Goal: Book appointment/travel/reservation

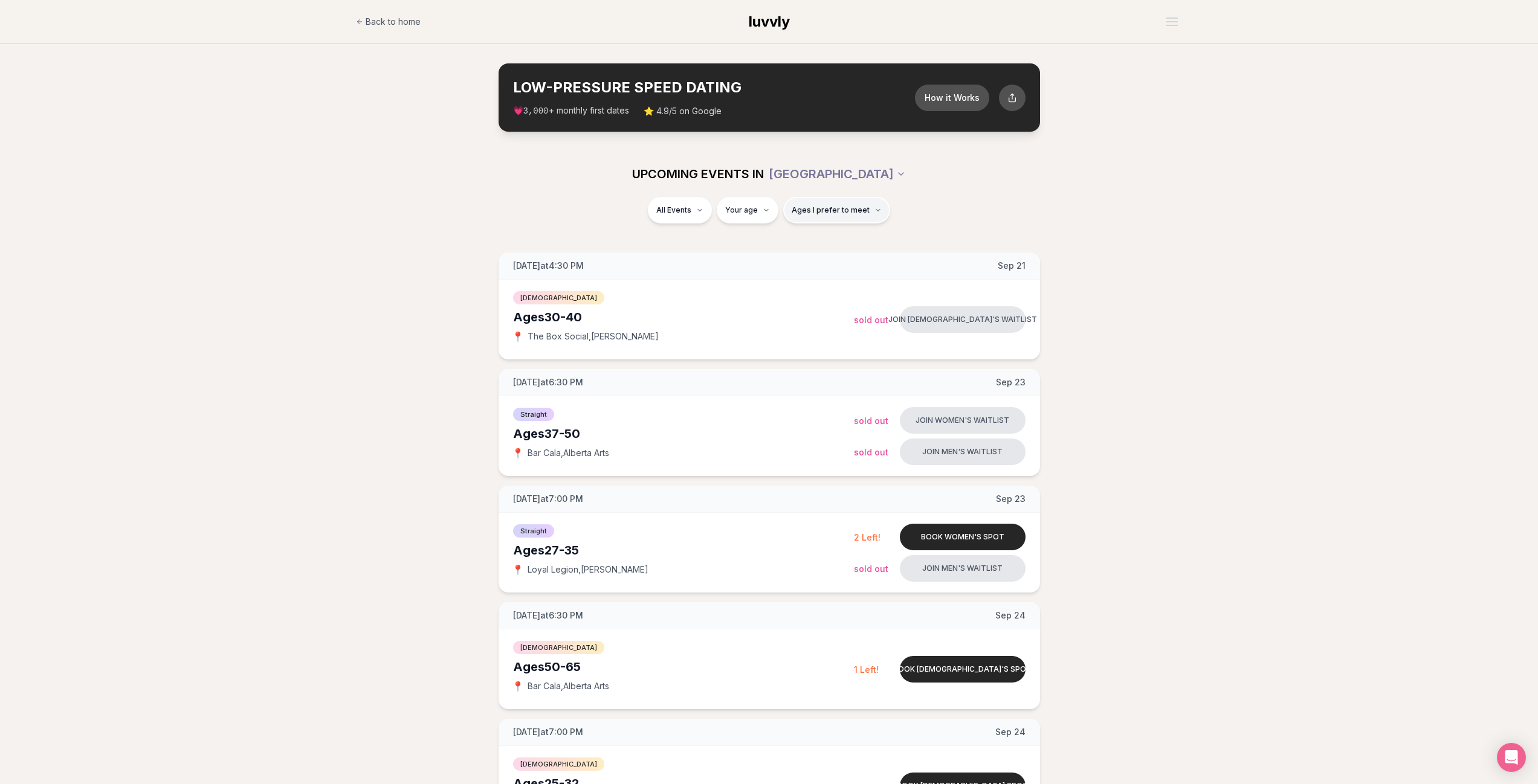
click at [828, 205] on button "Ages I prefer to meet" at bounding box center [837, 210] width 107 height 27
click at [820, 246] on div "Please enter your age first" at bounding box center [835, 245] width 107 height 21
click at [946, 208] on div "All Events Your age Ages I prefer to meet" at bounding box center [770, 212] width 677 height 31
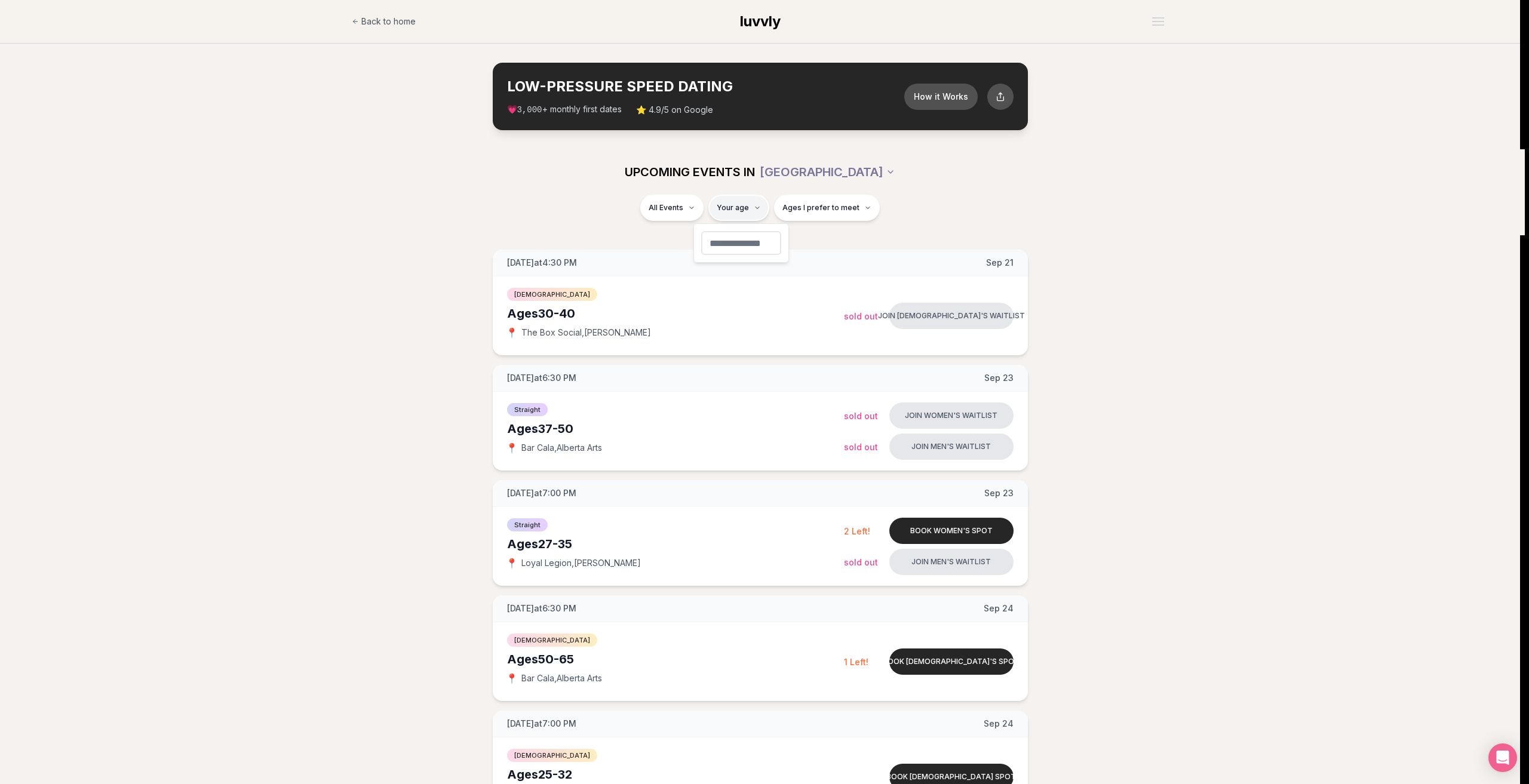
type input "**"
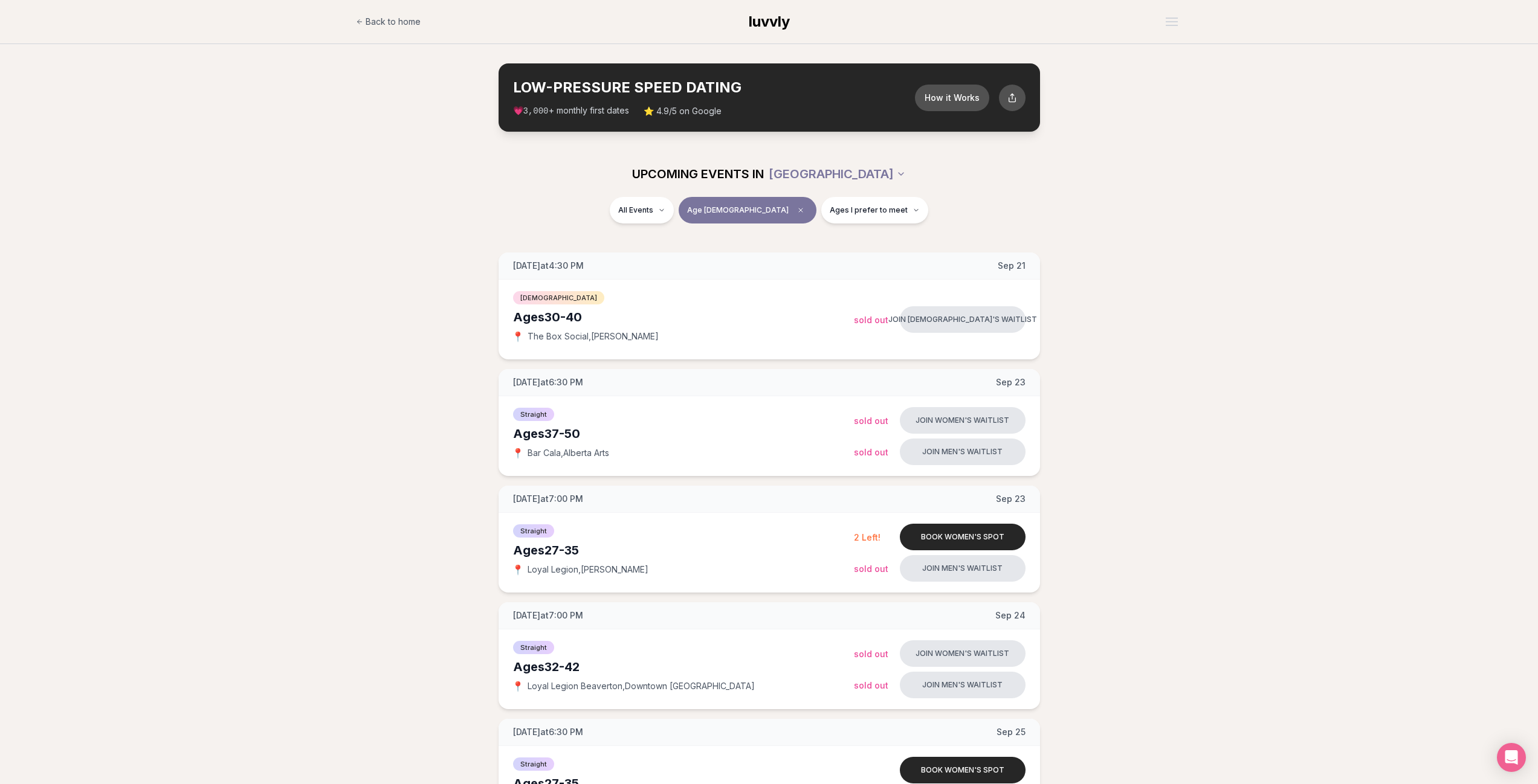
click at [831, 212] on span "Ages I prefer to meet" at bounding box center [869, 210] width 78 height 9
click at [788, 257] on button "Around my age" at bounding box center [788, 257] width 9 height 9
click at [784, 273] on button "Older than me" at bounding box center [788, 273] width 9 height 9
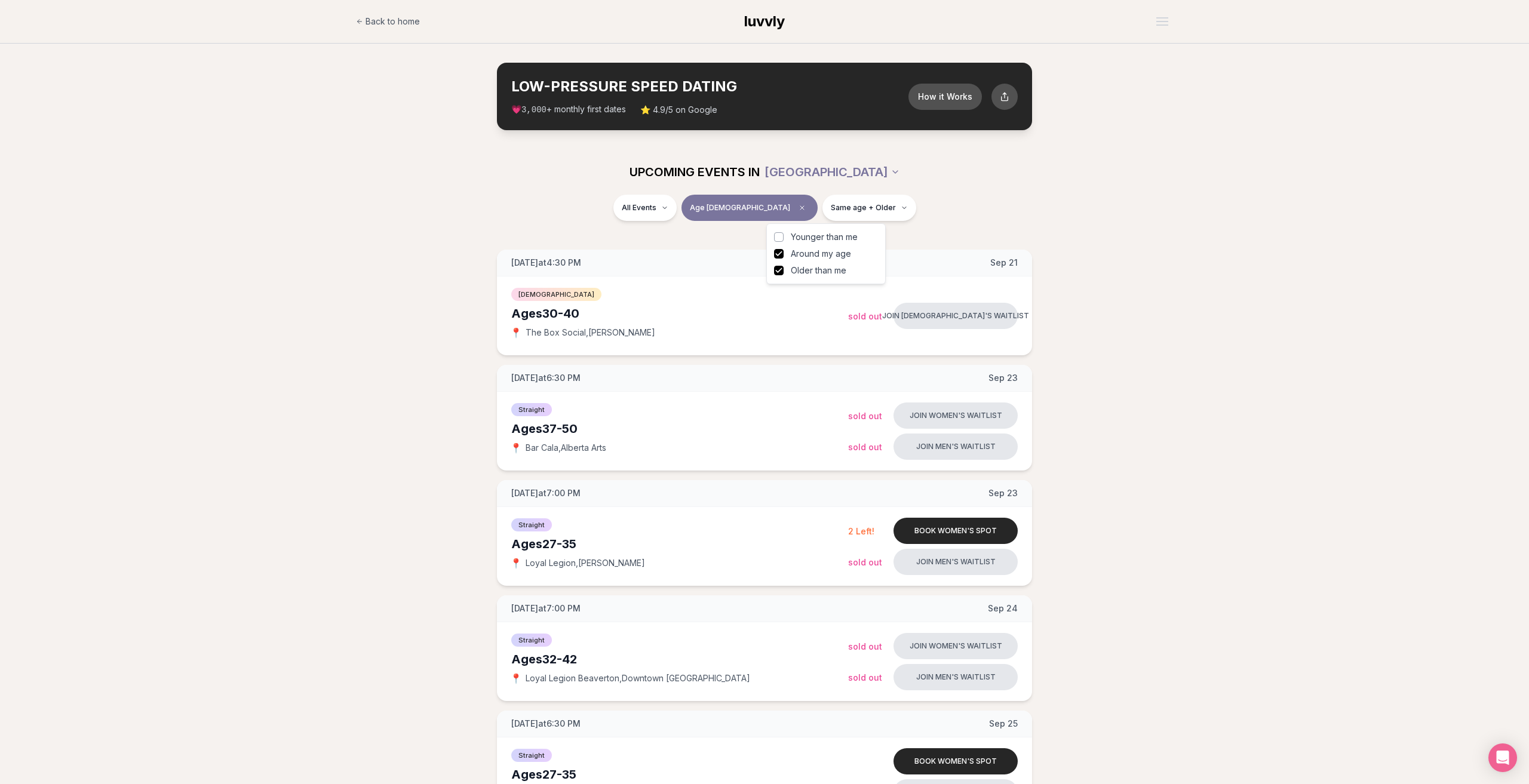
click at [951, 212] on div "All Events Age [DEMOGRAPHIC_DATA] Same age + Older" at bounding box center [764, 210] width 669 height 31
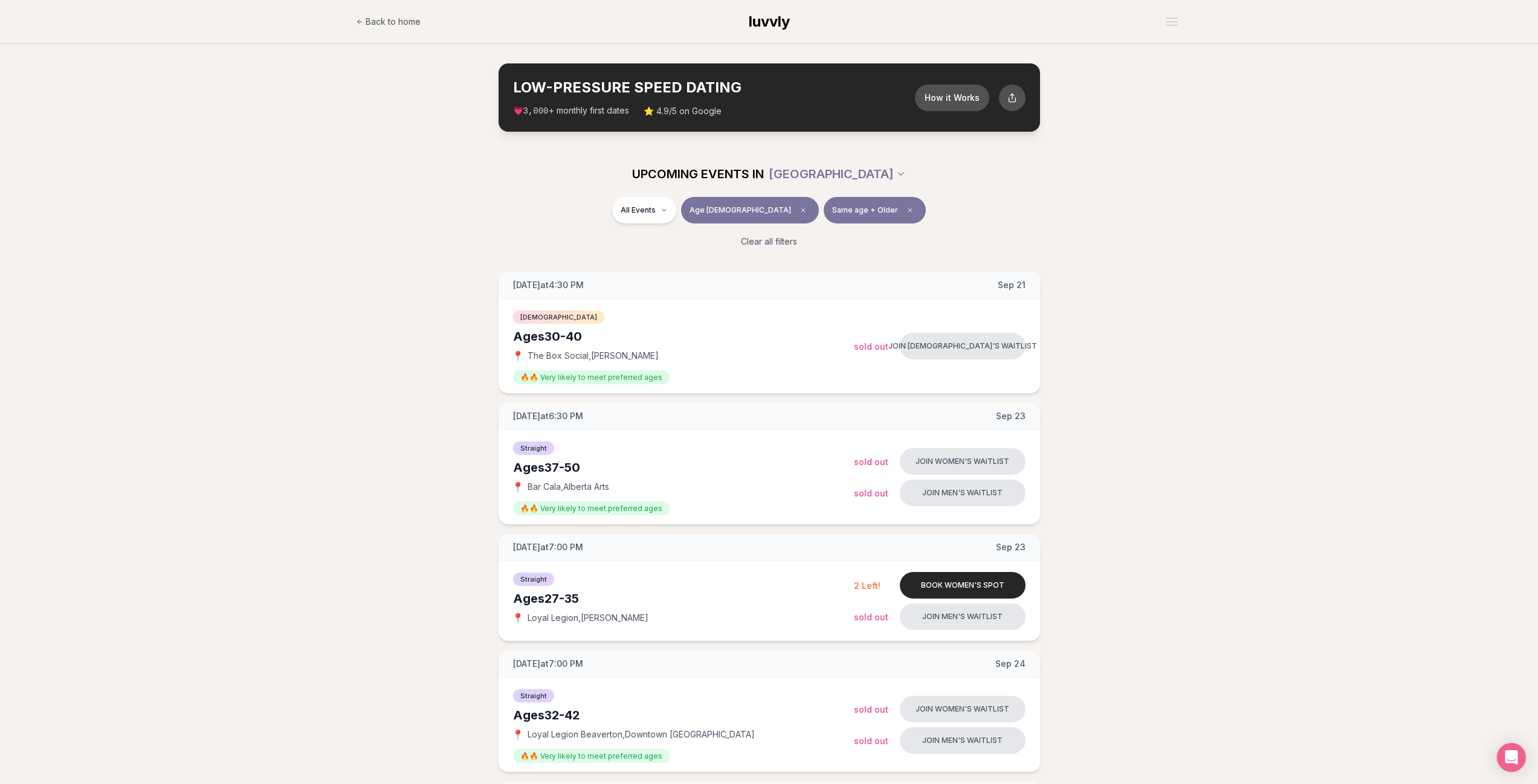
click at [832, 214] on span "Same age + Older" at bounding box center [865, 210] width 66 height 9
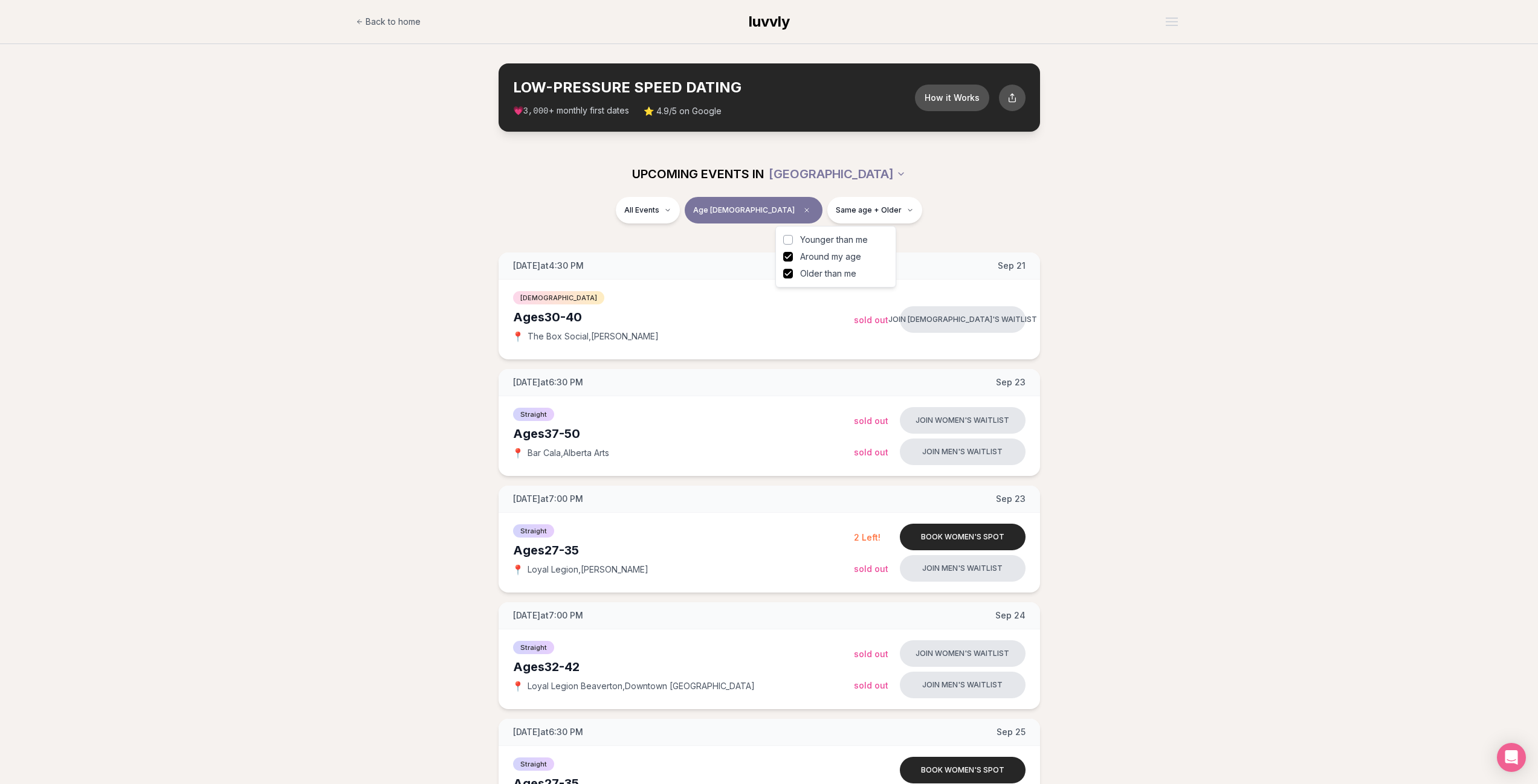
click at [785, 255] on button "Around my age" at bounding box center [788, 257] width 9 height 9
click at [790, 277] on button "Older than me" at bounding box center [788, 273] width 9 height 9
click at [976, 228] on div "All Events Age [DEMOGRAPHIC_DATA] Ages I prefer to meet" at bounding box center [770, 212] width 677 height 31
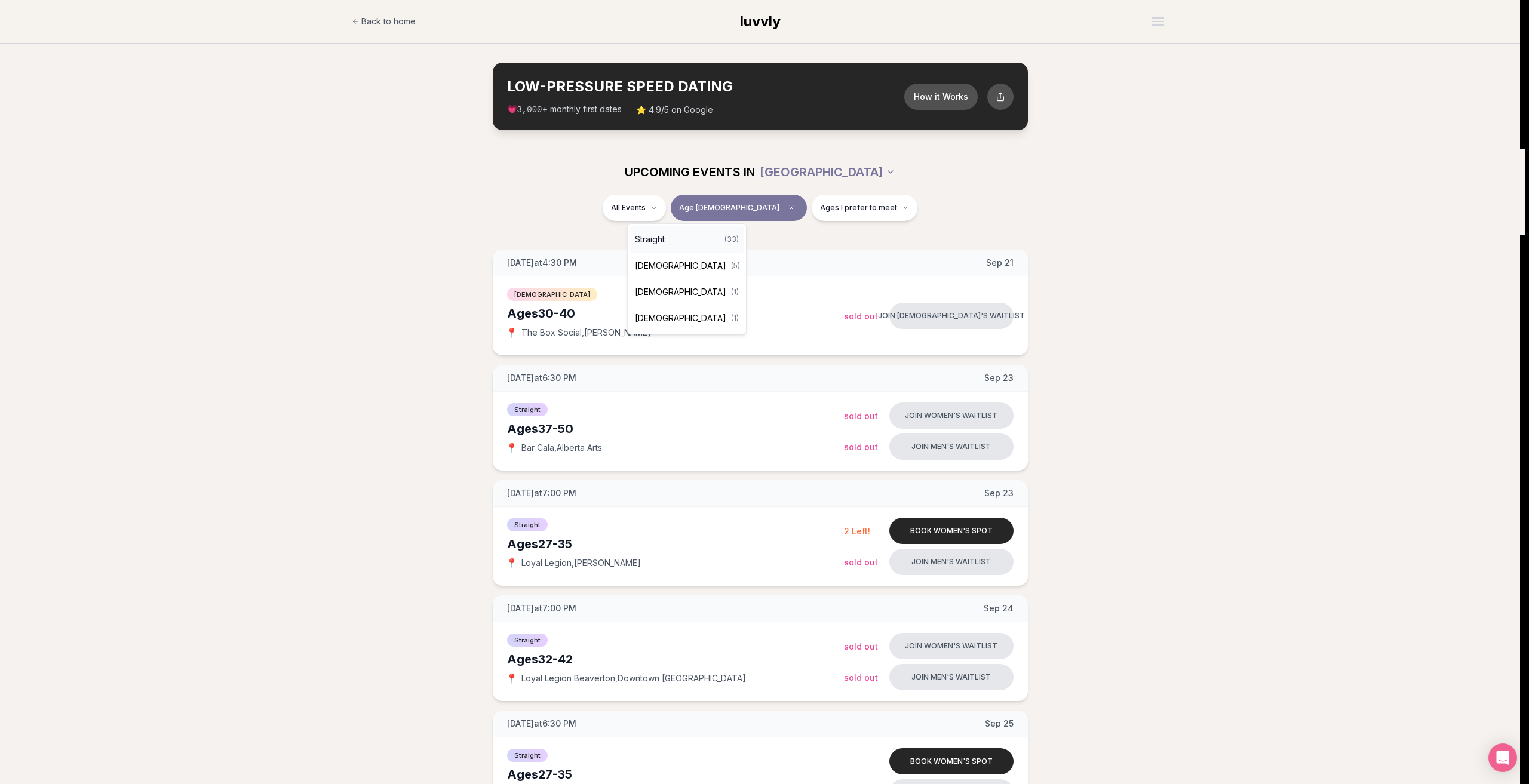
click at [651, 239] on span "Straight" at bounding box center [649, 239] width 30 height 12
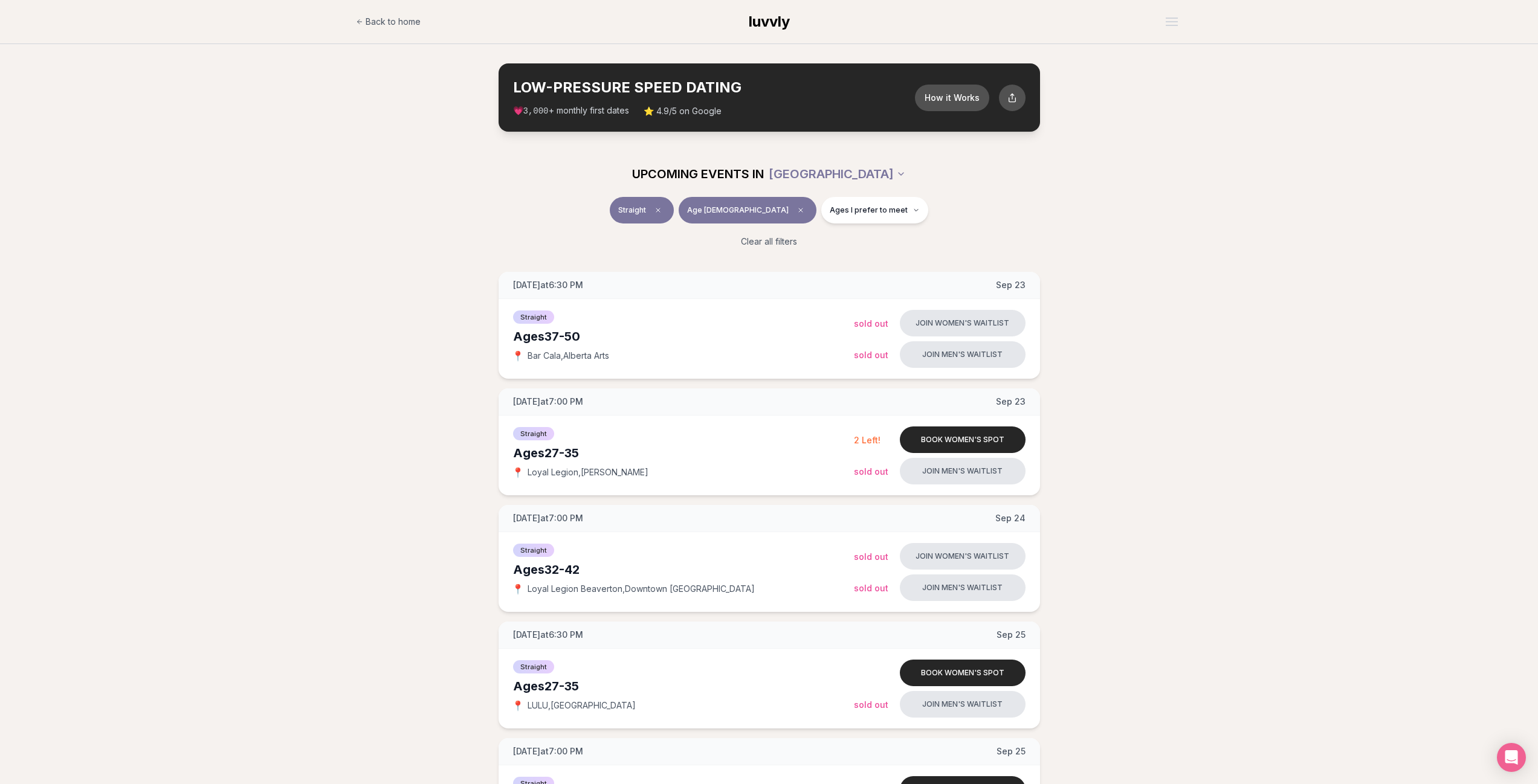
click at [646, 214] on span "Straight" at bounding box center [632, 210] width 27 height 9
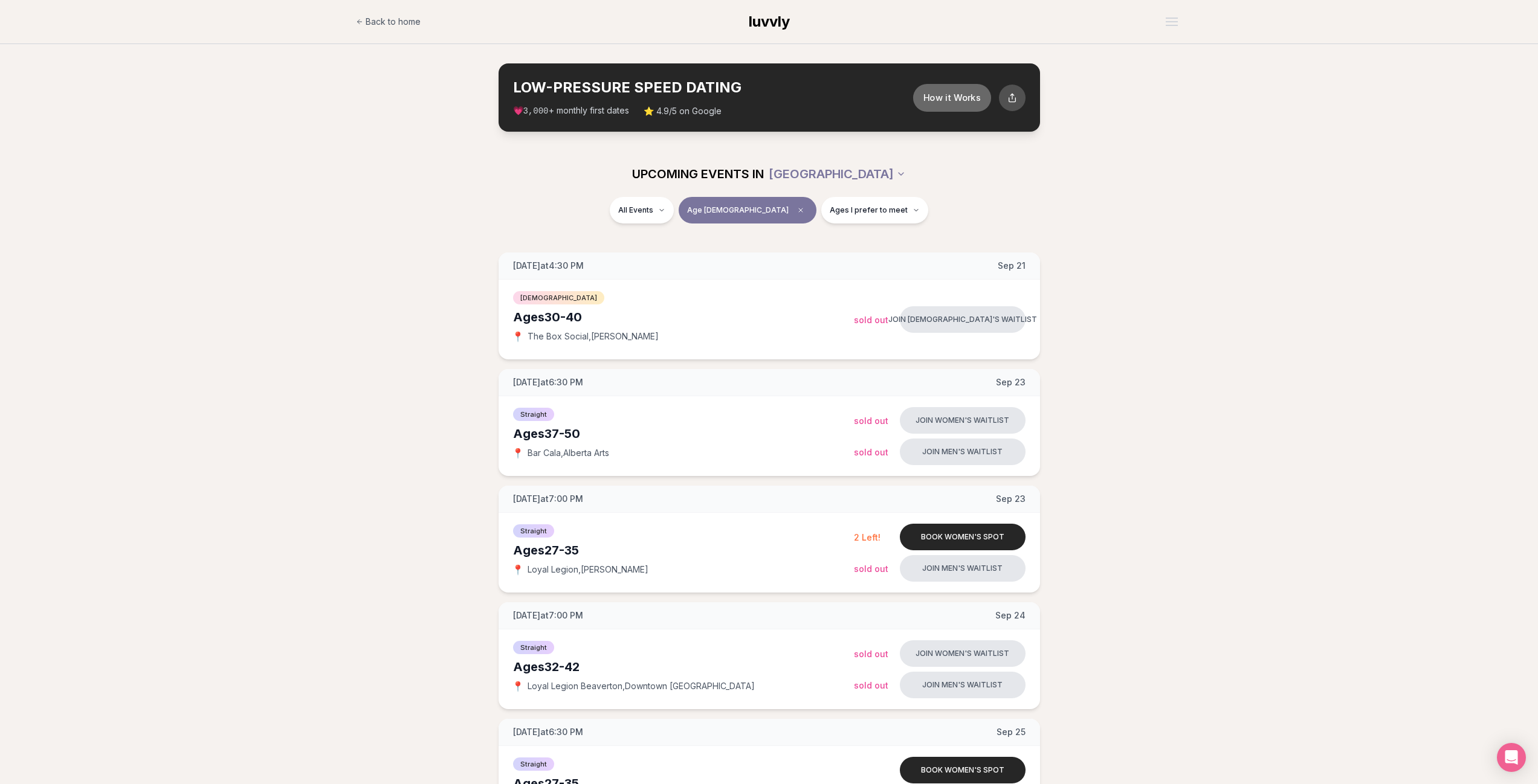
click at [947, 101] on button "How it Works" at bounding box center [951, 96] width 78 height 27
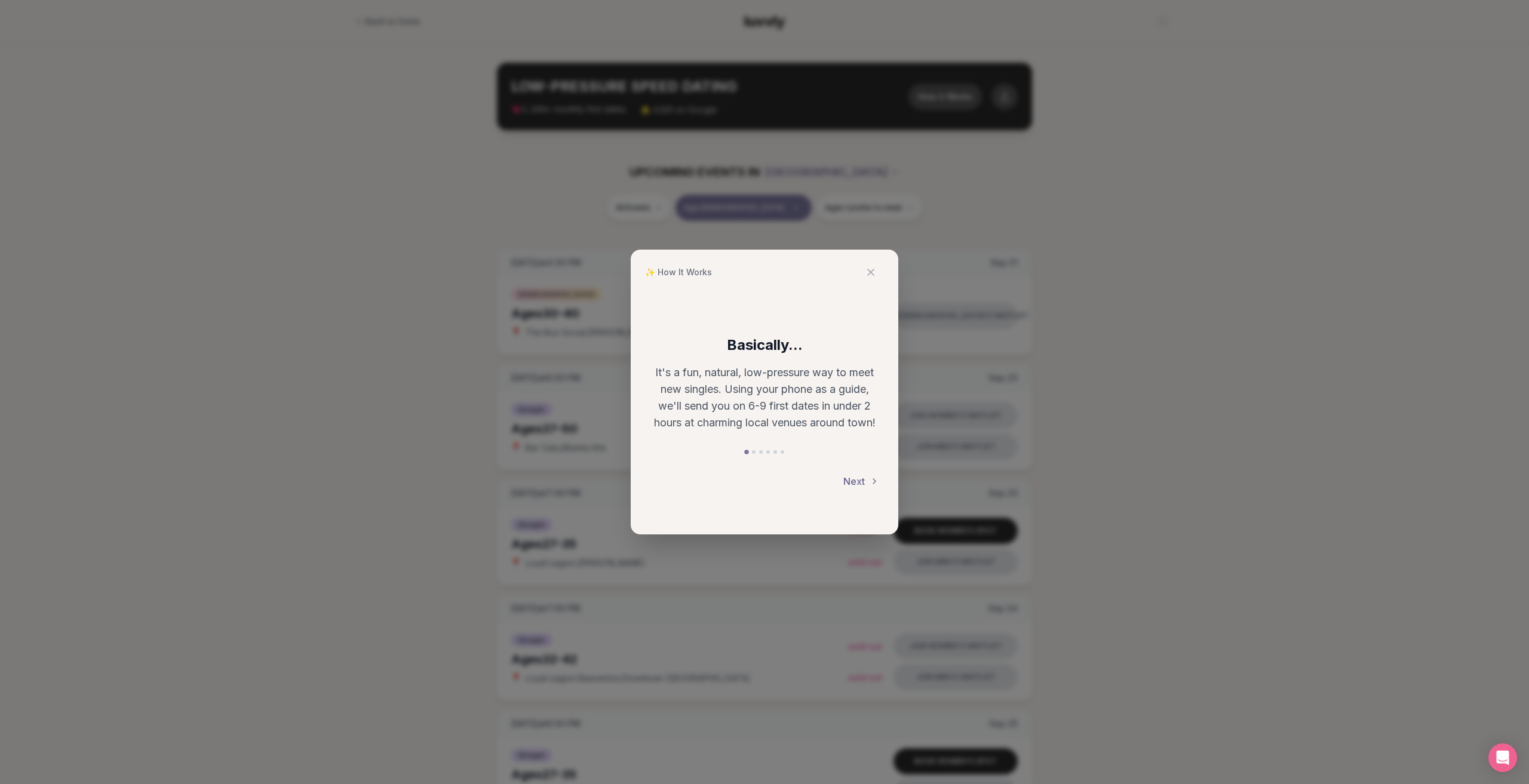
click at [852, 479] on button "Next" at bounding box center [861, 481] width 36 height 26
click at [855, 477] on button "Next" at bounding box center [861, 481] width 36 height 26
click at [853, 475] on button "Next" at bounding box center [861, 483] width 36 height 26
click at [857, 483] on button "Next" at bounding box center [861, 481] width 36 height 26
click at [854, 491] on button "Next" at bounding box center [861, 489] width 36 height 26
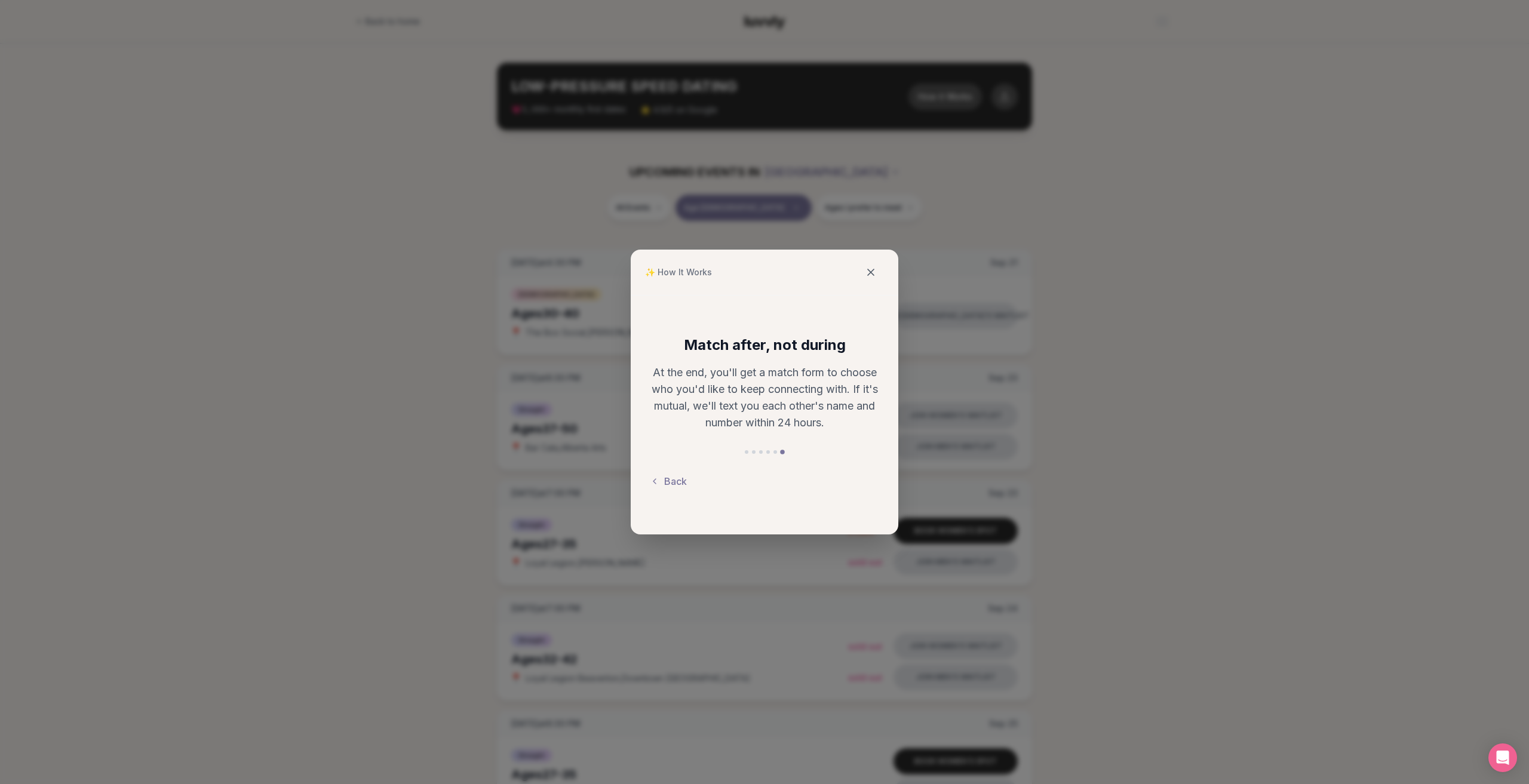
click at [868, 270] on icon at bounding box center [870, 272] width 12 height 12
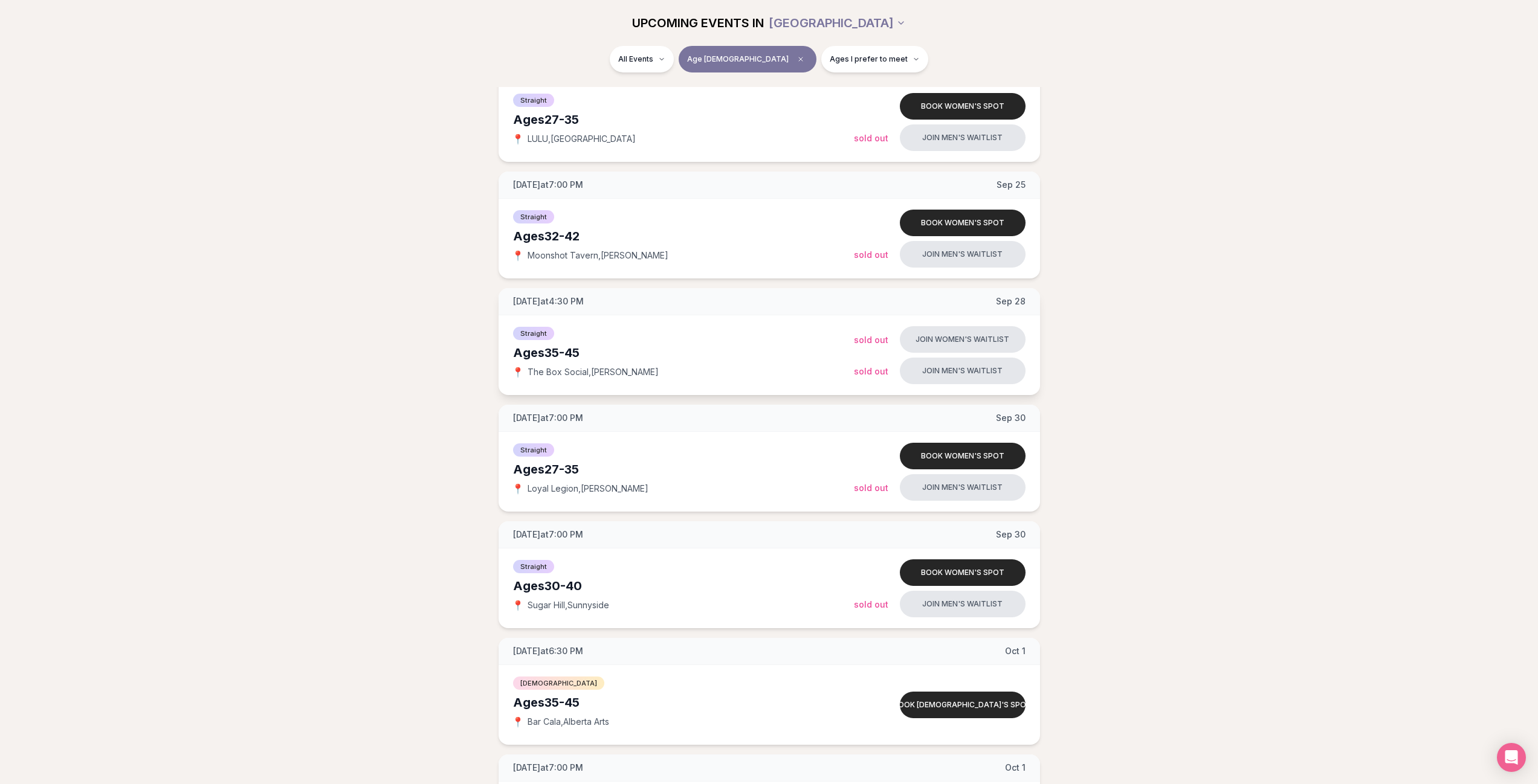
scroll to position [665, 0]
click at [939, 221] on button "Book women's spot" at bounding box center [963, 222] width 126 height 27
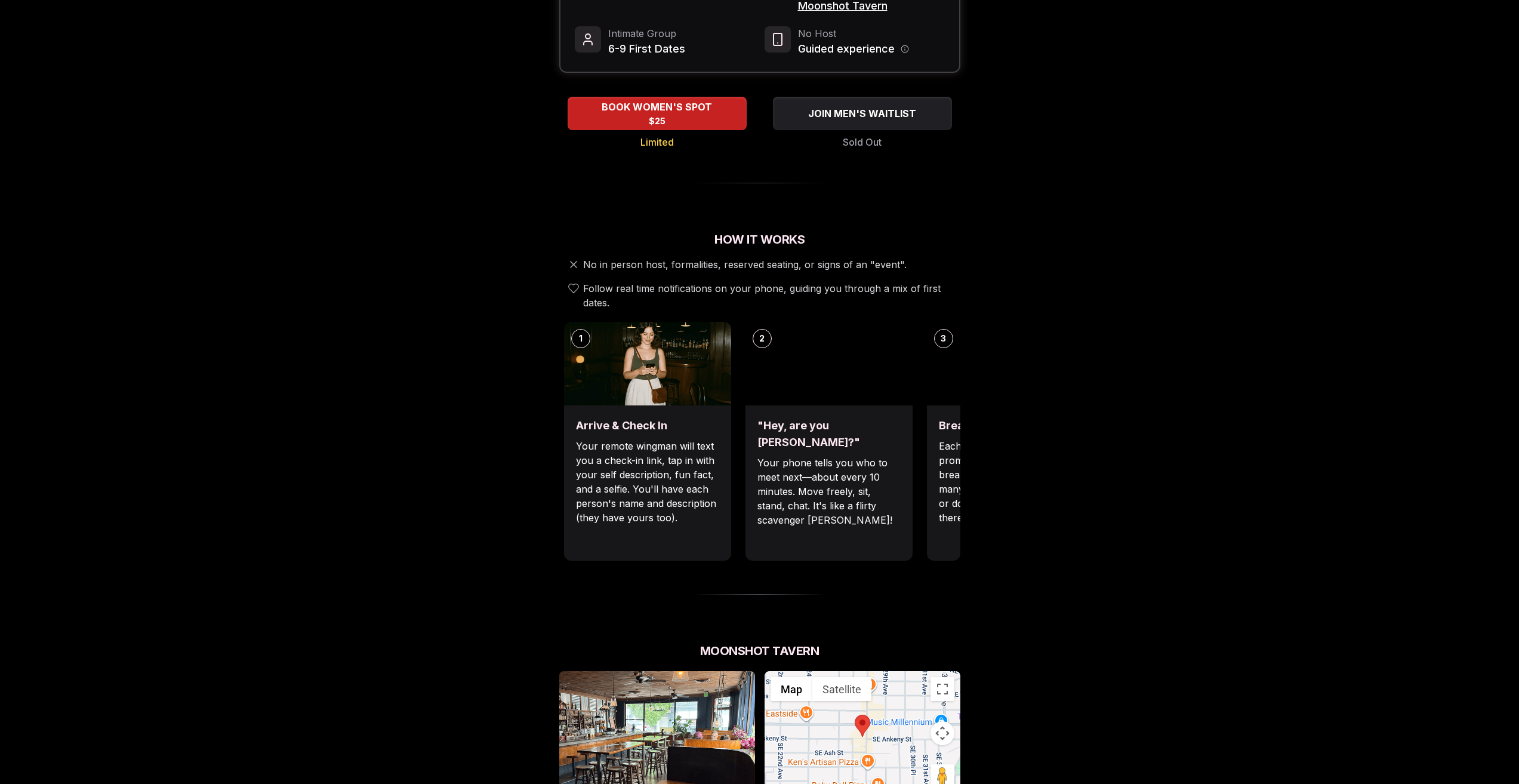
scroll to position [239, 0]
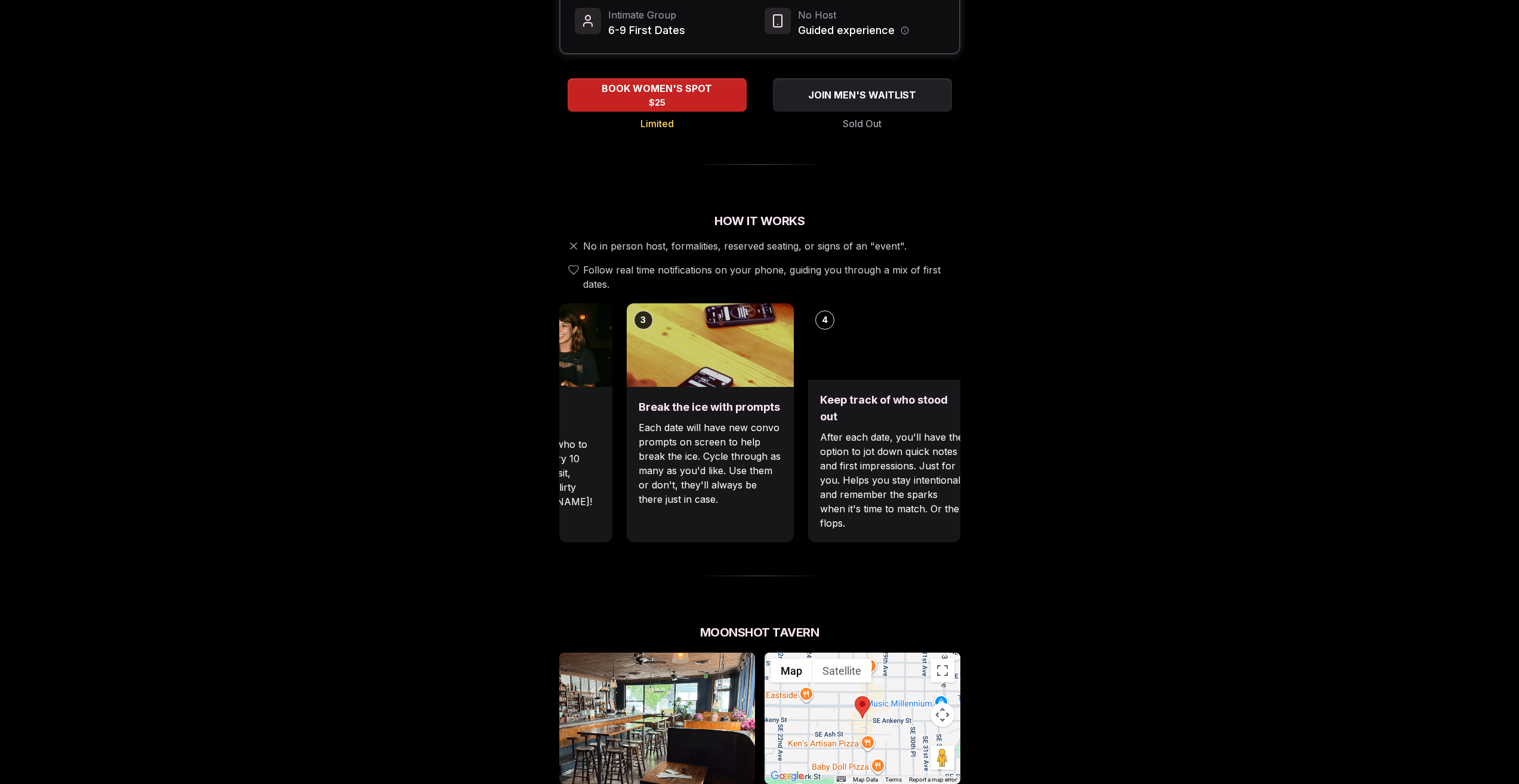
click at [552, 408] on div "Luvvly Speed Dating [DATE] Age Range 32 - 42 Orientation Straight Evening 7:00 …" at bounding box center [760, 565] width 816 height 1483
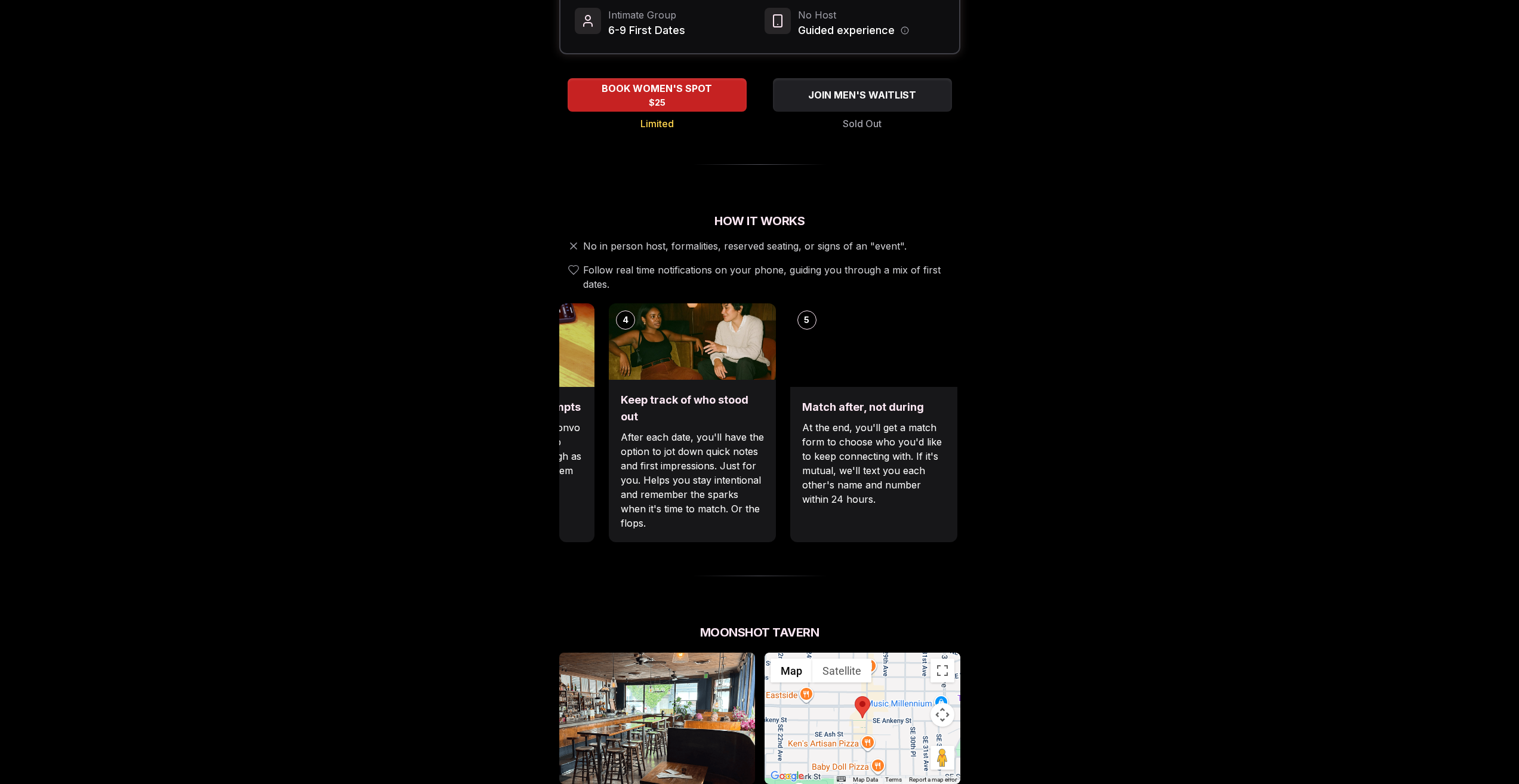
click at [750, 430] on p "After each date, you'll have the option to jot down quick notes and first impre…" at bounding box center [693, 479] width 143 height 100
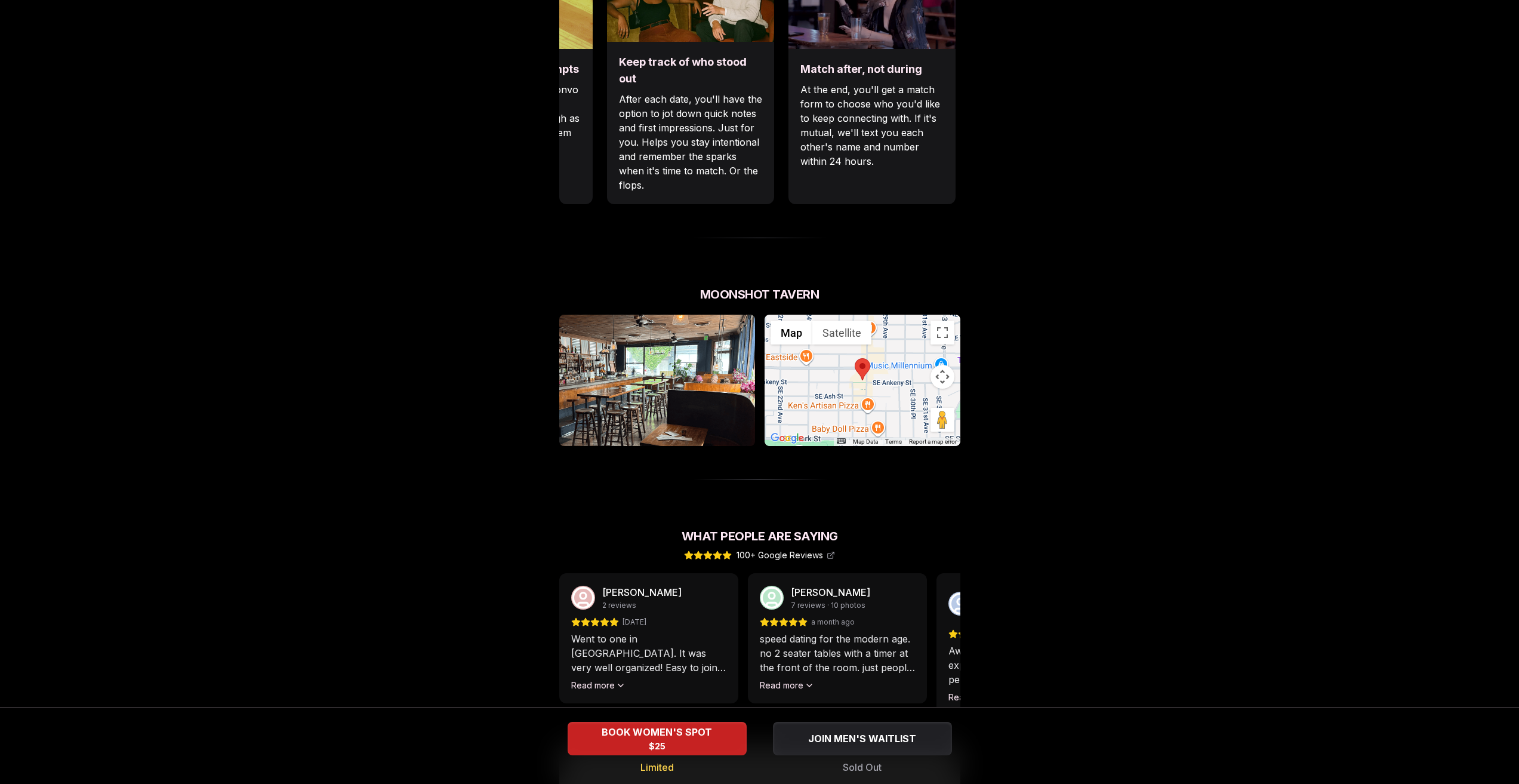
scroll to position [597, 0]
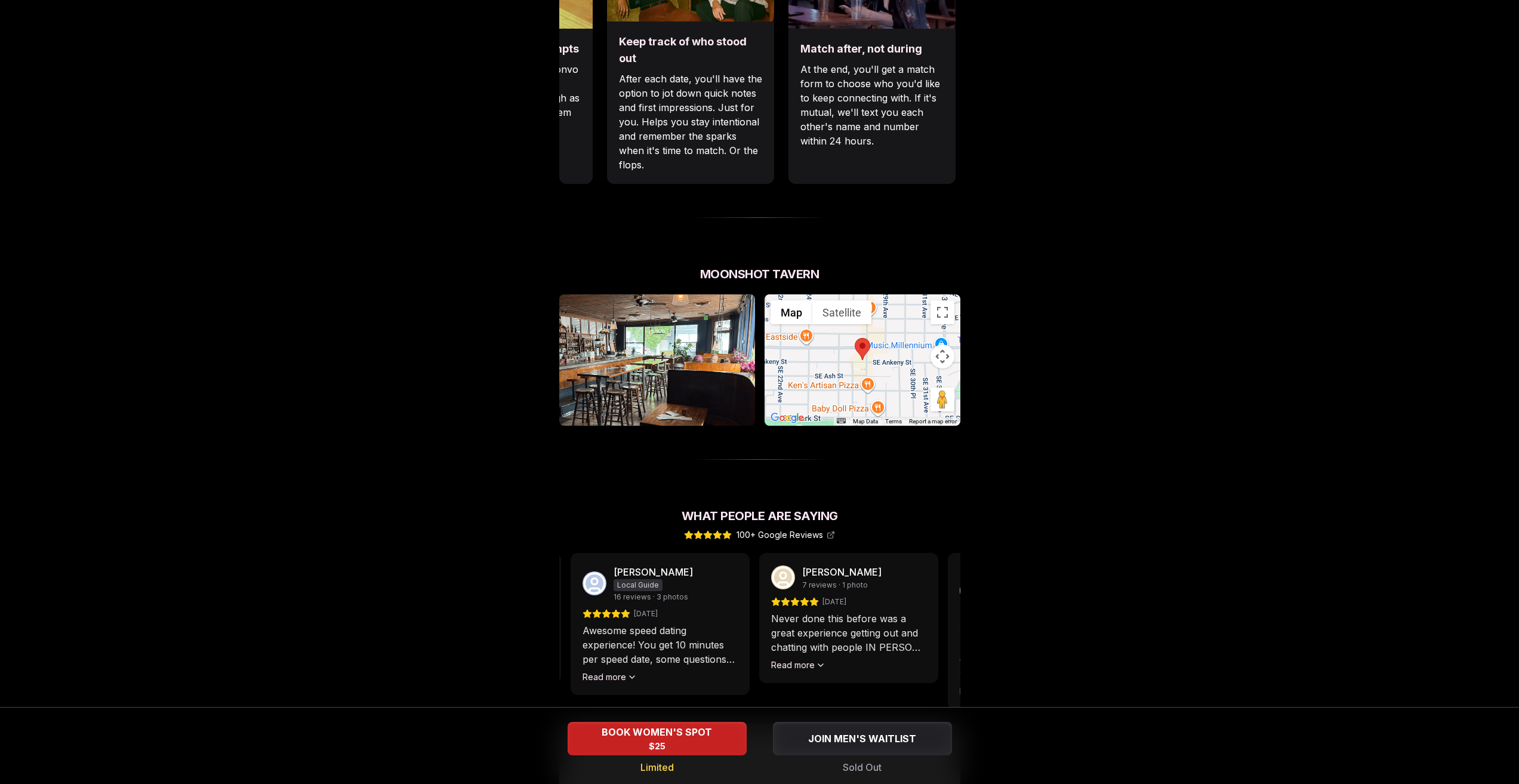
click at [548, 624] on div "Luvvly Speed Dating [DATE] Age Range 32 - 42 Orientation Straight Evening 7:00 …" at bounding box center [760, 207] width 816 height 1483
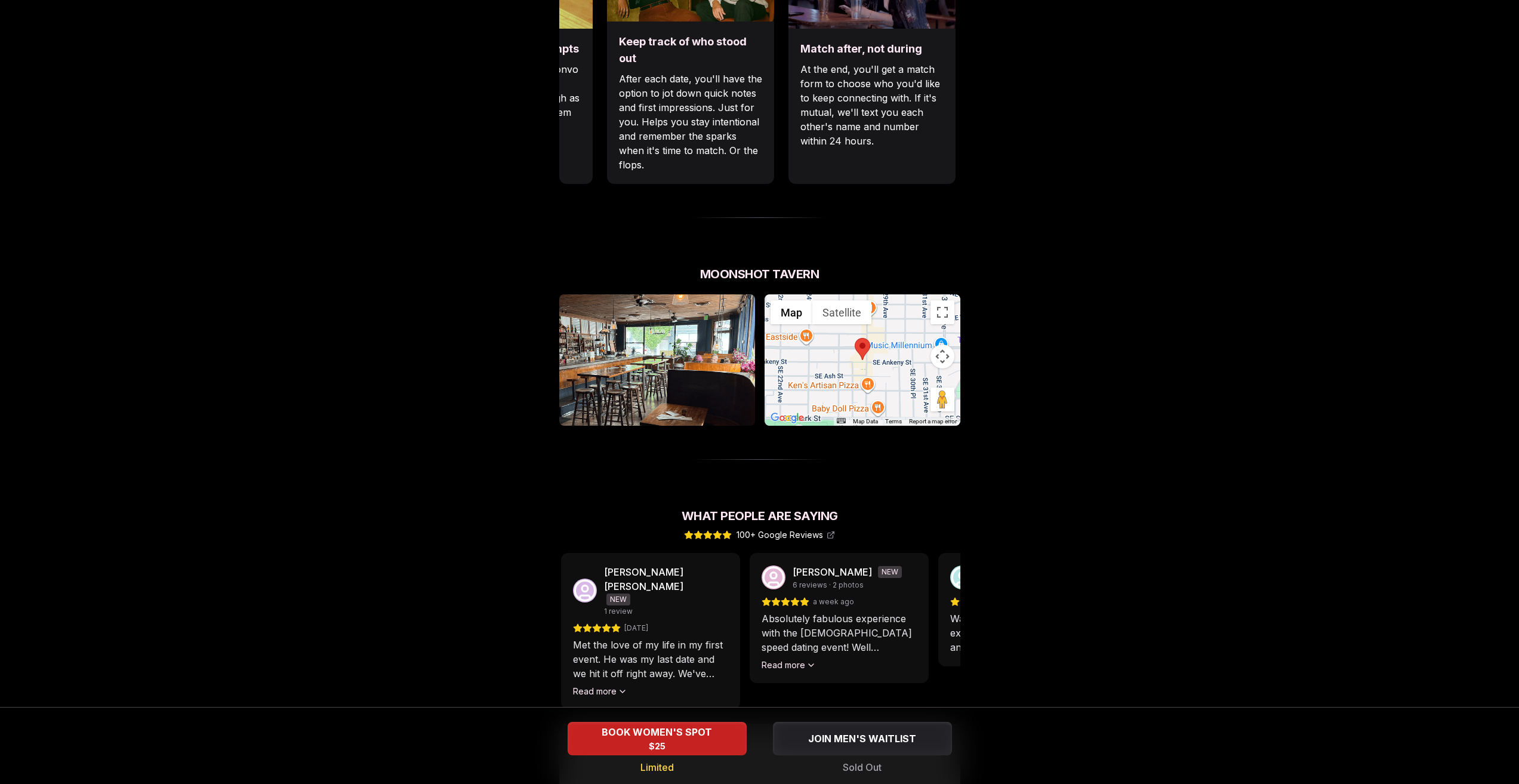
click at [513, 636] on div "Luvvly Speed Dating [DATE] Age Range 32 - 42 Orientation Straight Evening 7:00 …" at bounding box center [760, 207] width 816 height 1483
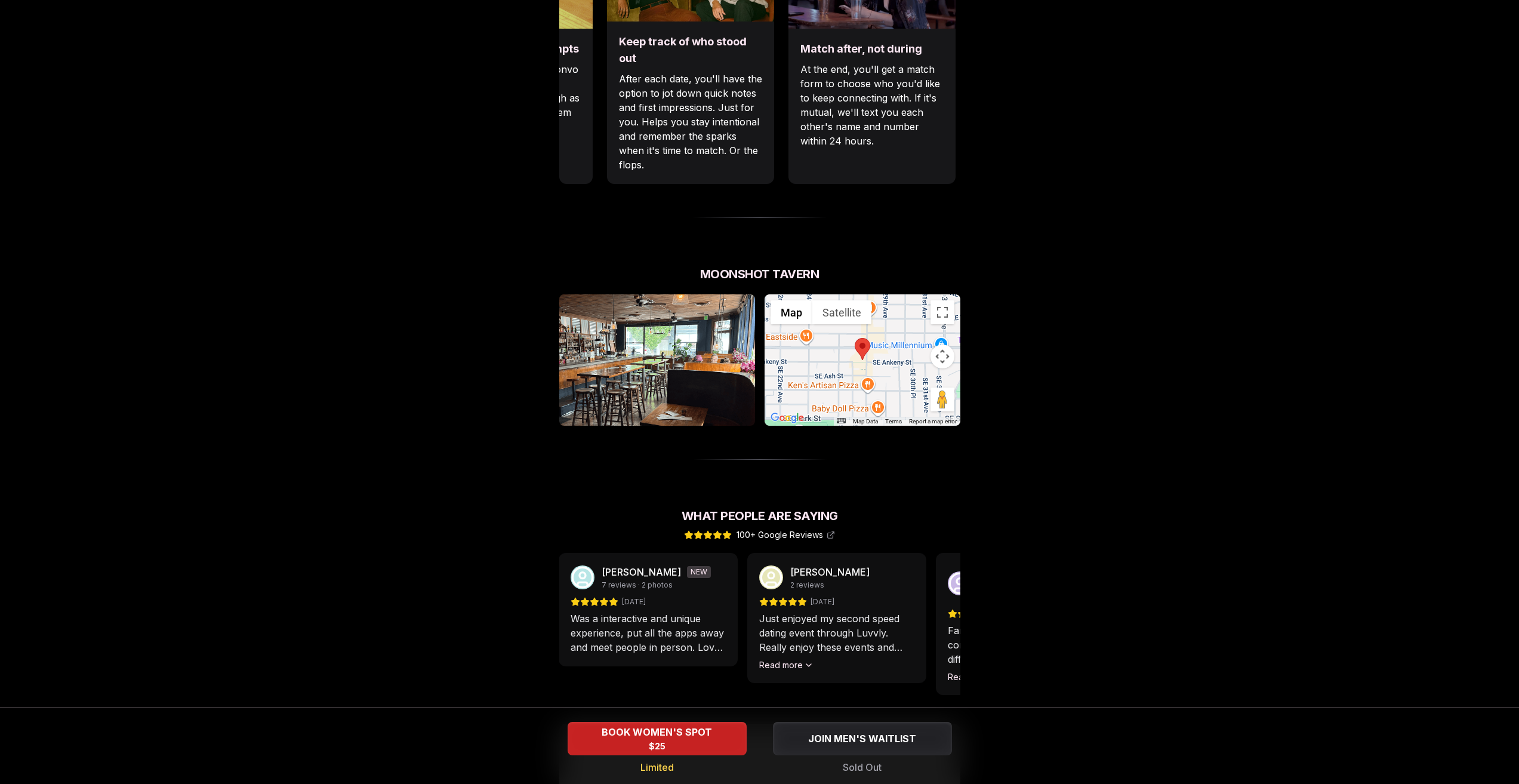
click at [518, 626] on div "Luvvly Speed Dating [DATE] Age Range 32 - 42 Orientation Straight Evening 7:00 …" at bounding box center [760, 207] width 816 height 1483
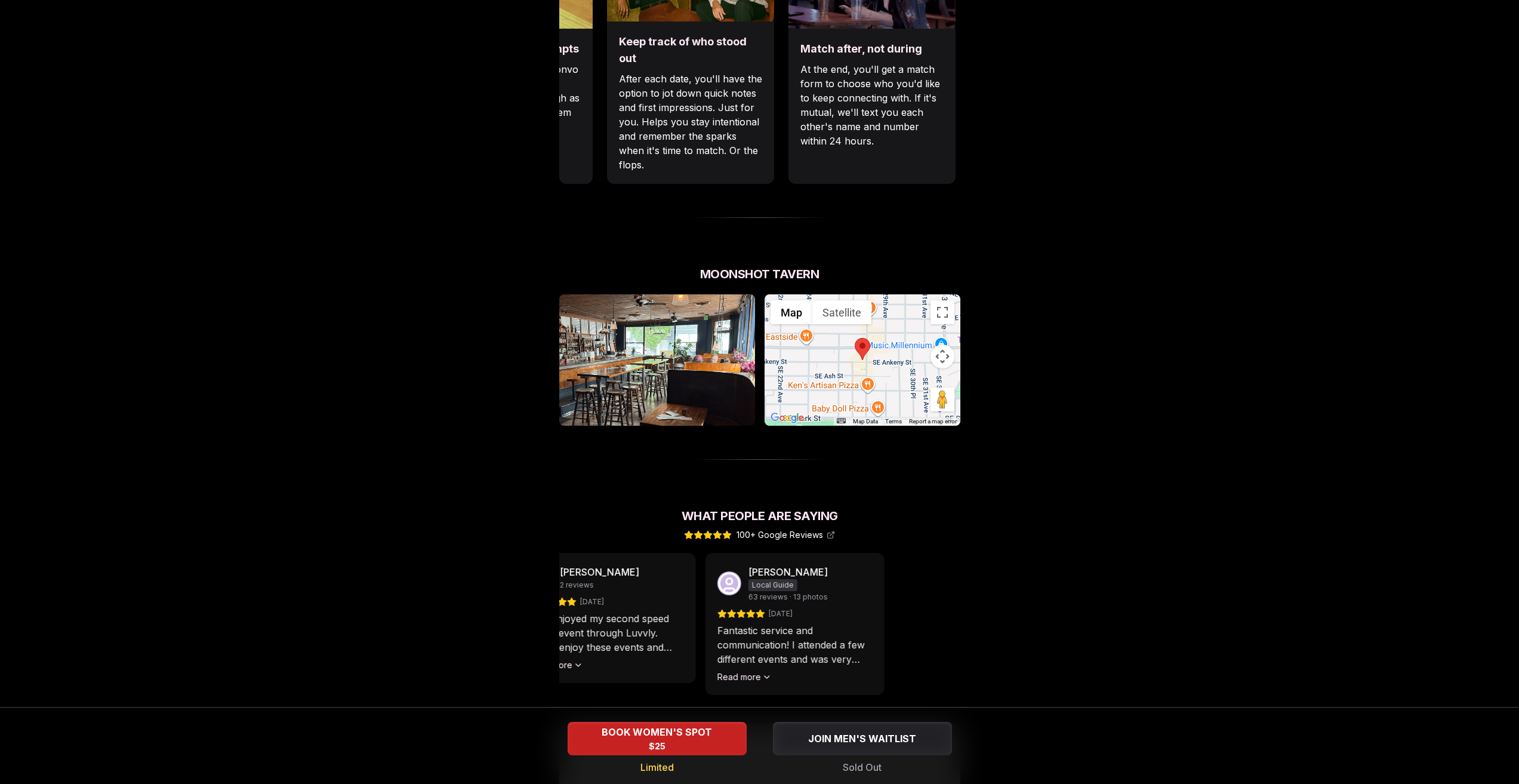
click at [528, 617] on div "Luvvly Speed Dating [DATE] Age Range 32 - 42 Orientation Straight Evening 7:00 …" at bounding box center [760, 207] width 816 height 1483
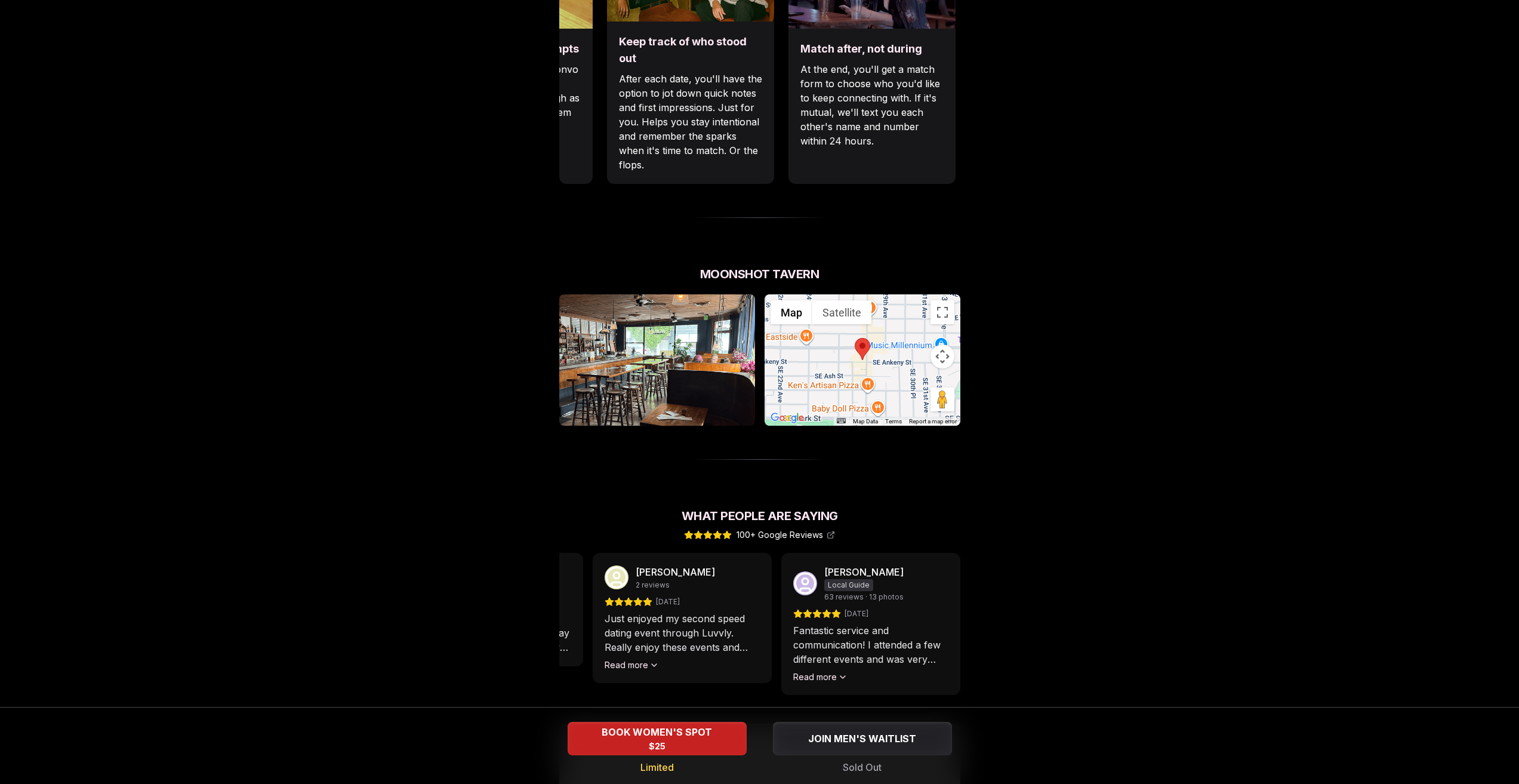
click at [816, 358] on div at bounding box center [863, 360] width 196 height 131
click at [942, 344] on button "Map camera controls" at bounding box center [942, 356] width 24 height 24
click at [1069, 421] on div "Luvvly Speed Dating [DATE] Age Range 32 - 42 Orientation Straight Evening 7:00 …" at bounding box center [760, 207] width 816 height 1483
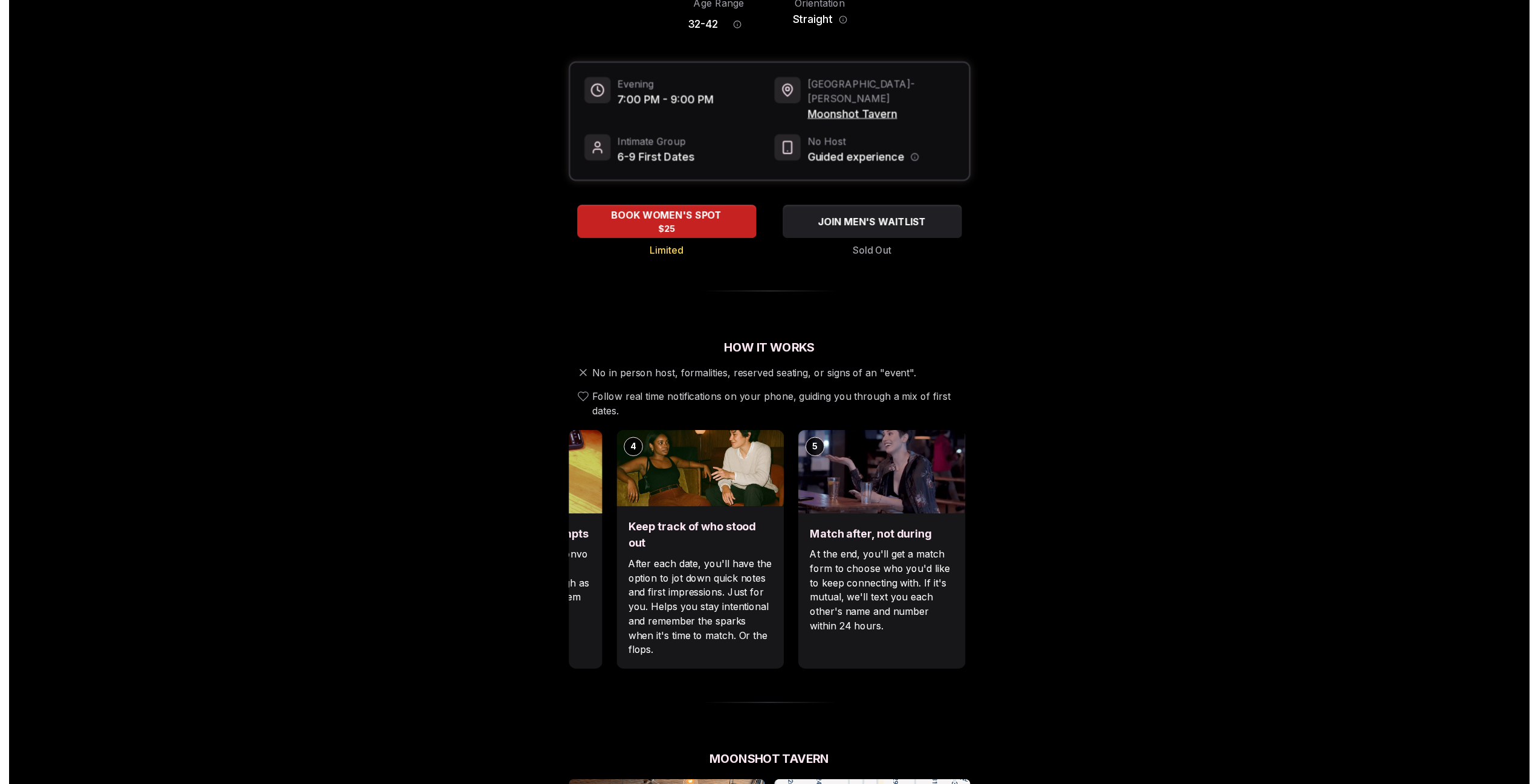
scroll to position [0, 0]
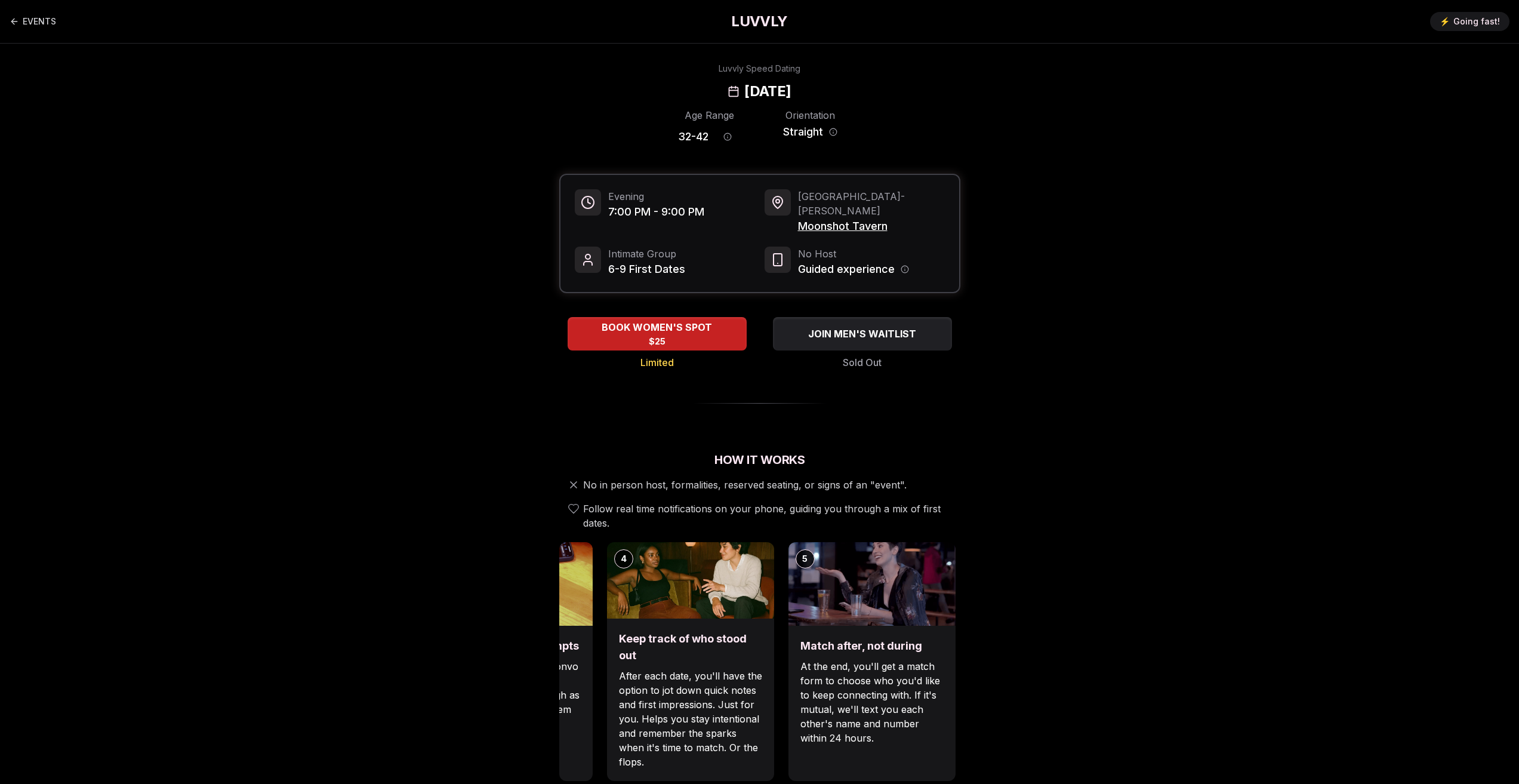
click at [866, 218] on span "Moonshot Tavern" at bounding box center [871, 226] width 147 height 17
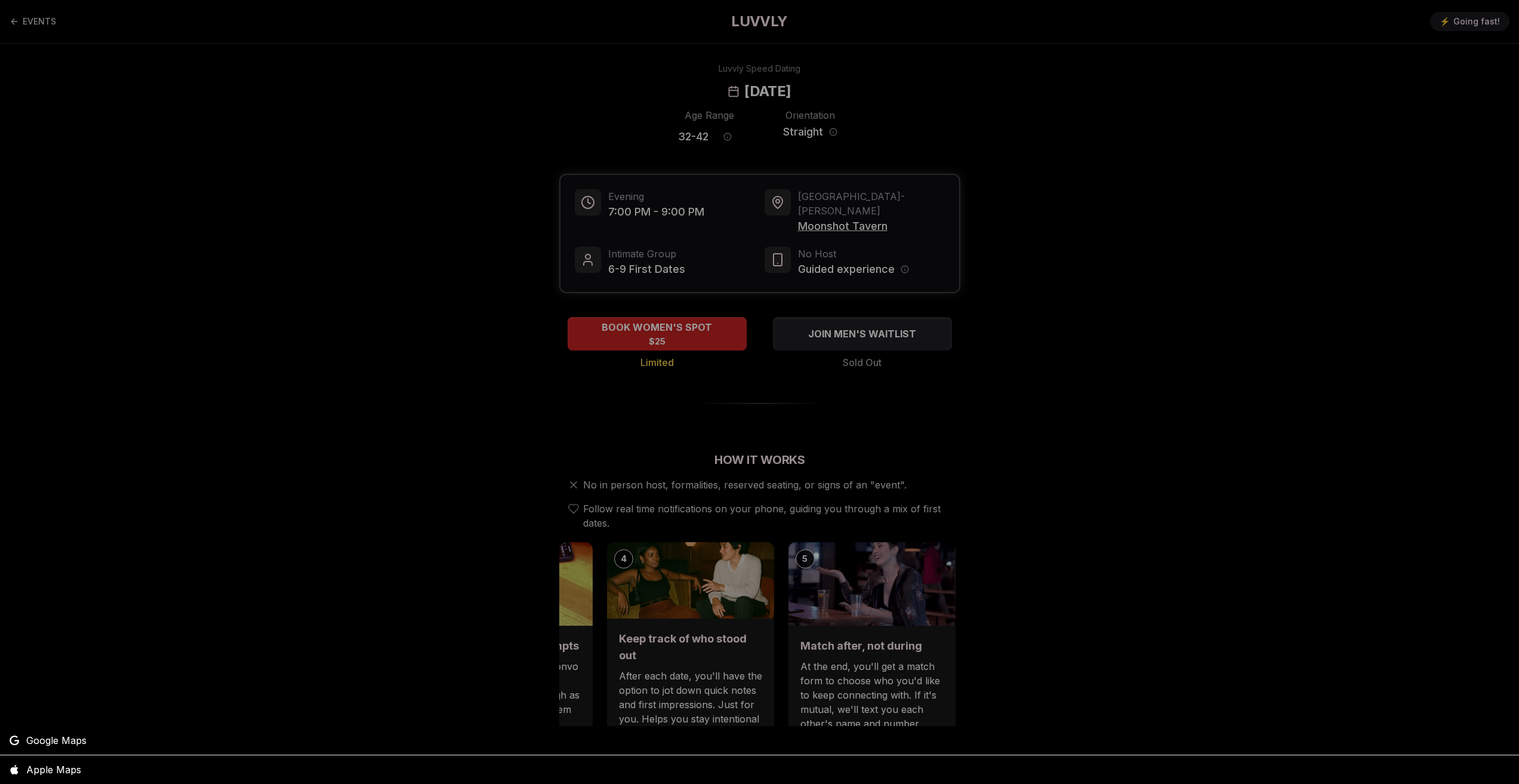
click at [819, 214] on div at bounding box center [760, 392] width 1519 height 784
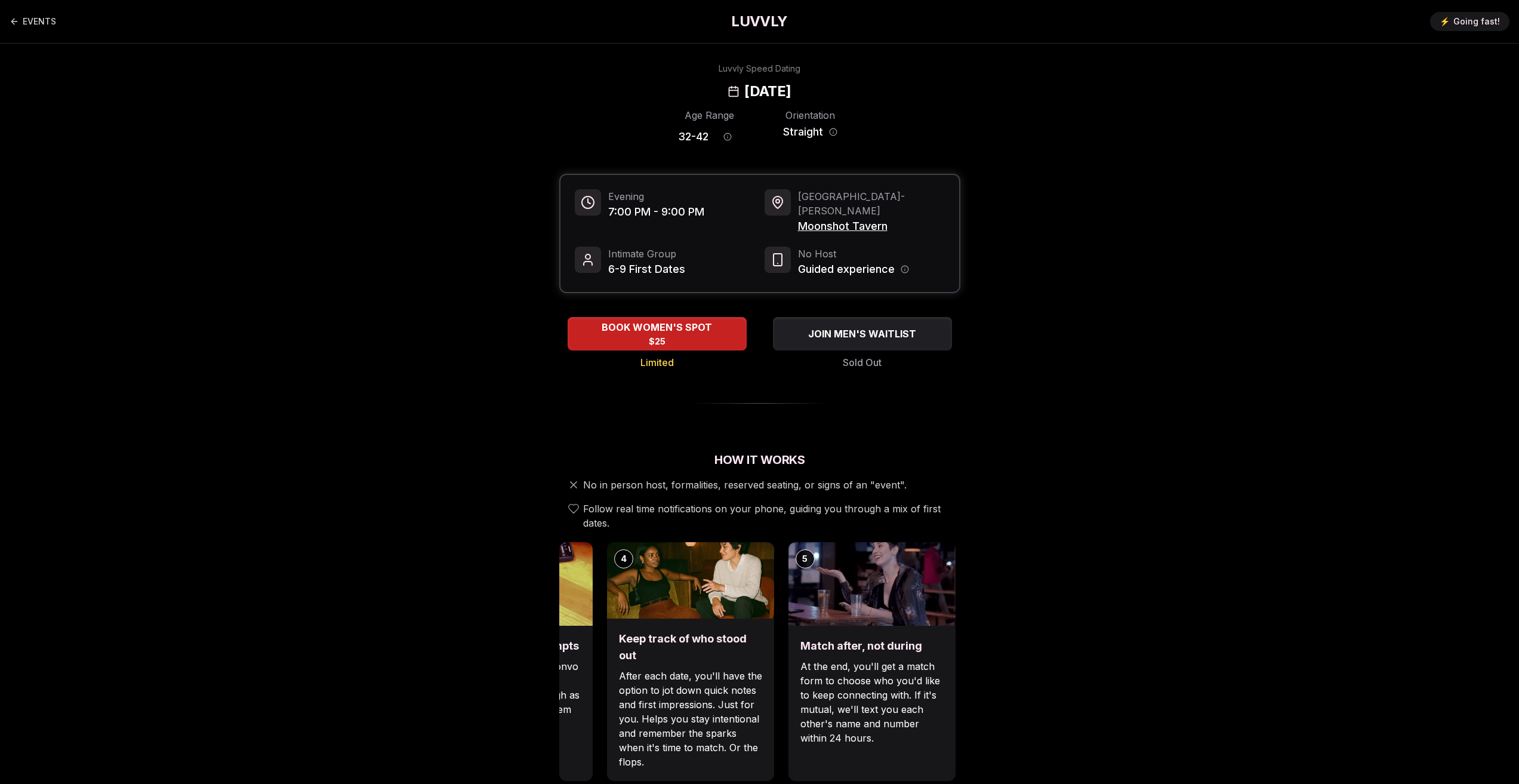
click at [816, 218] on span "Moonshot Tavern" at bounding box center [871, 226] width 147 height 17
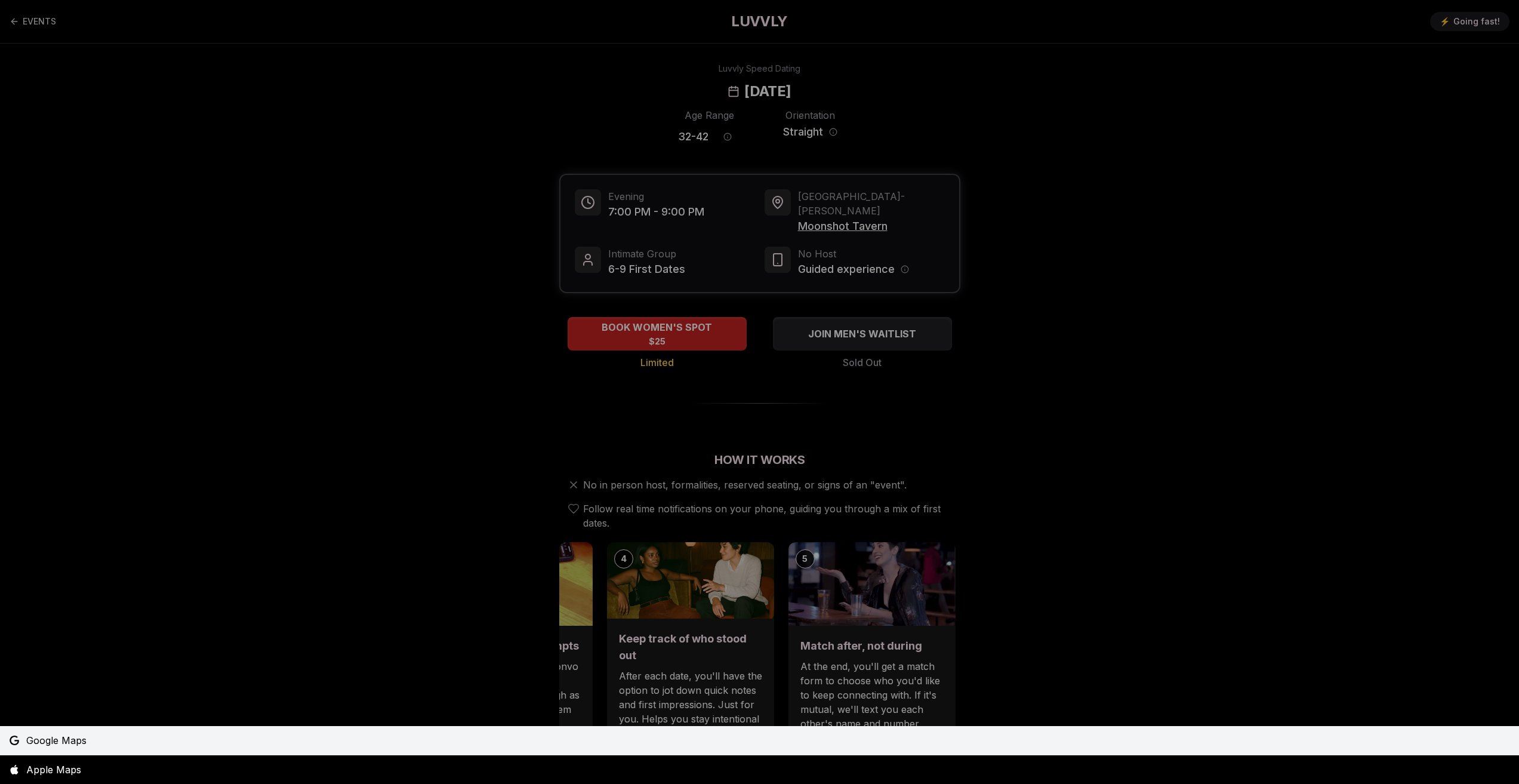
click at [61, 736] on span "Google Maps" at bounding box center [56, 740] width 60 height 15
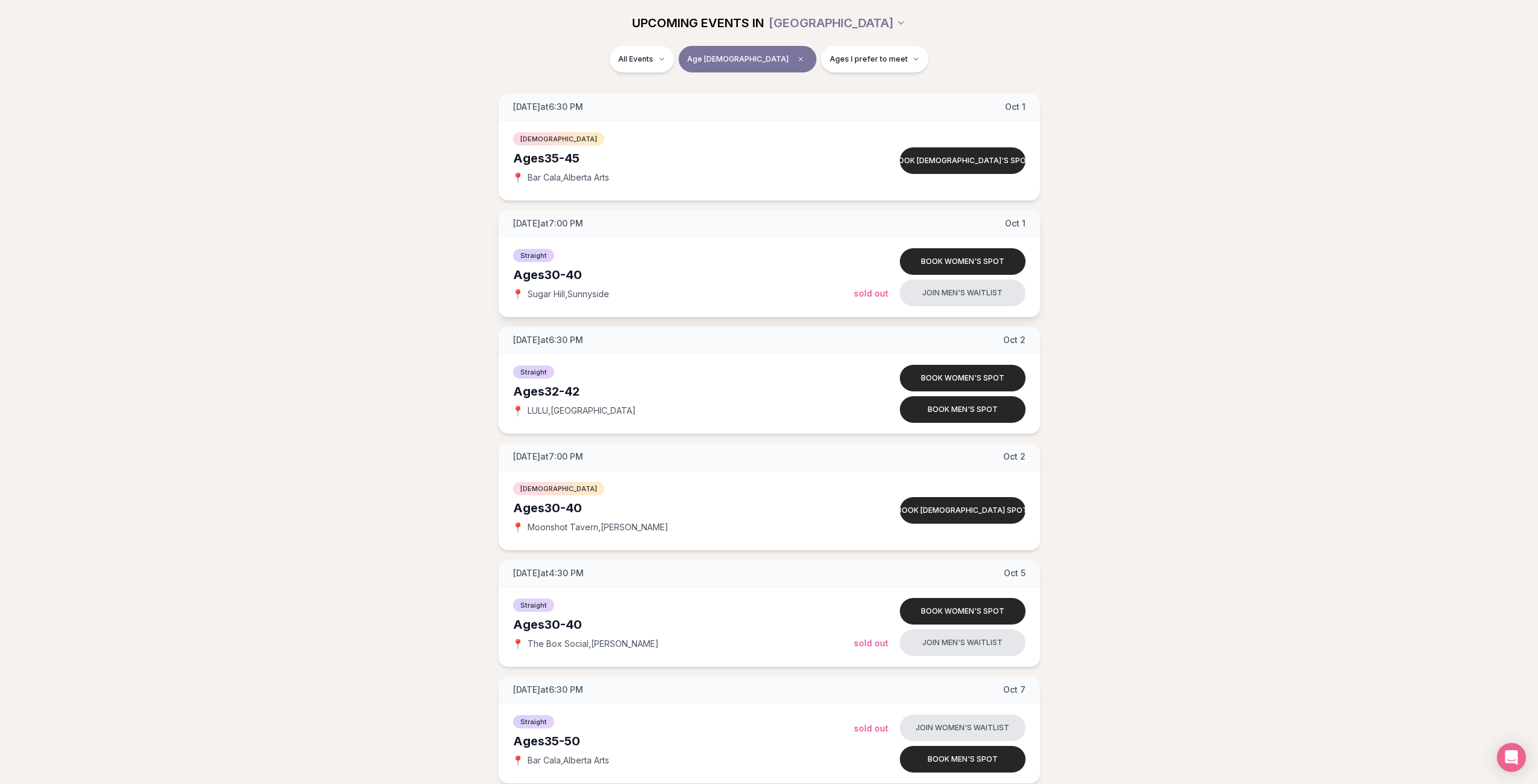
scroll to position [1268, 0]
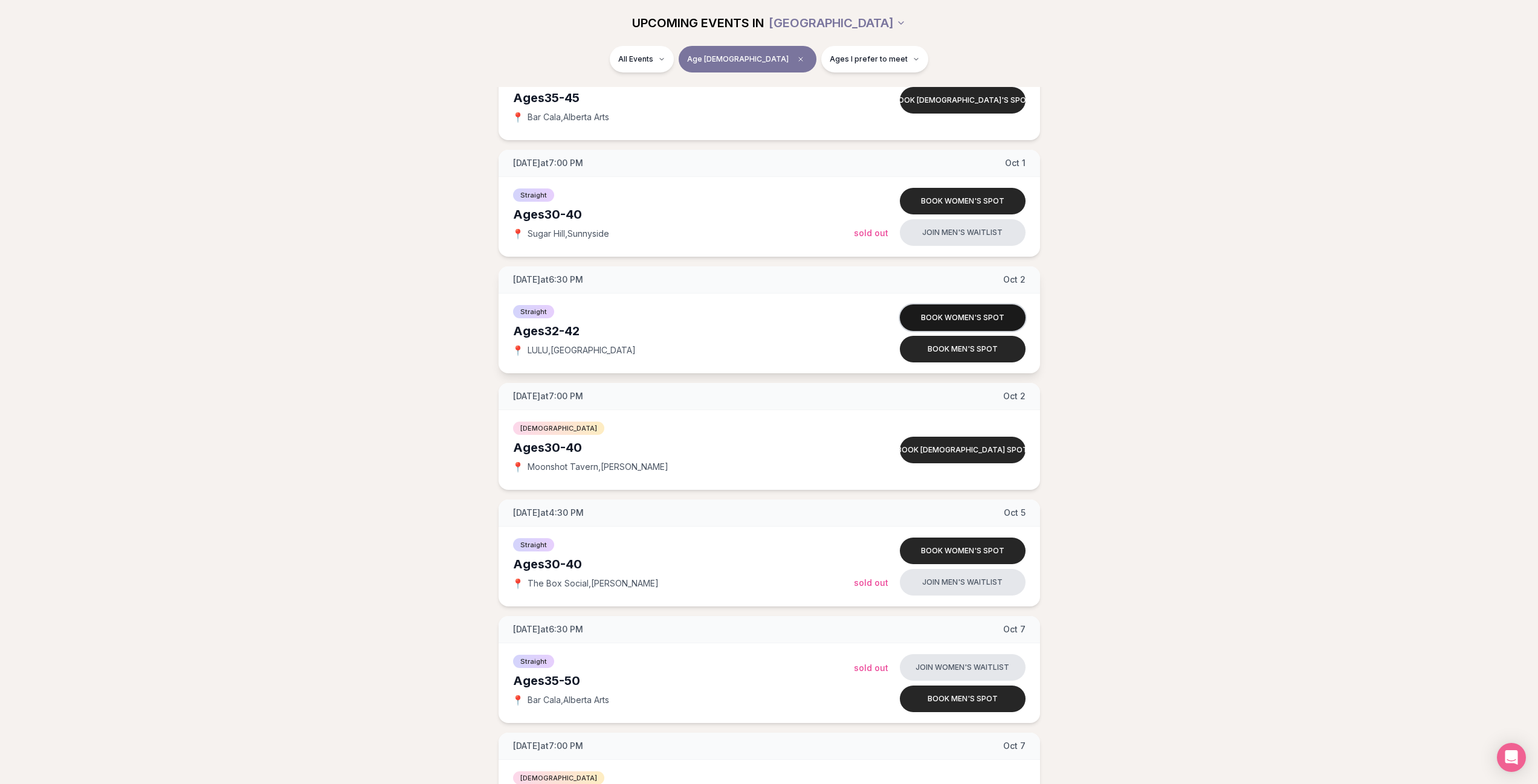
click at [954, 315] on button "Book women's spot" at bounding box center [963, 318] width 126 height 27
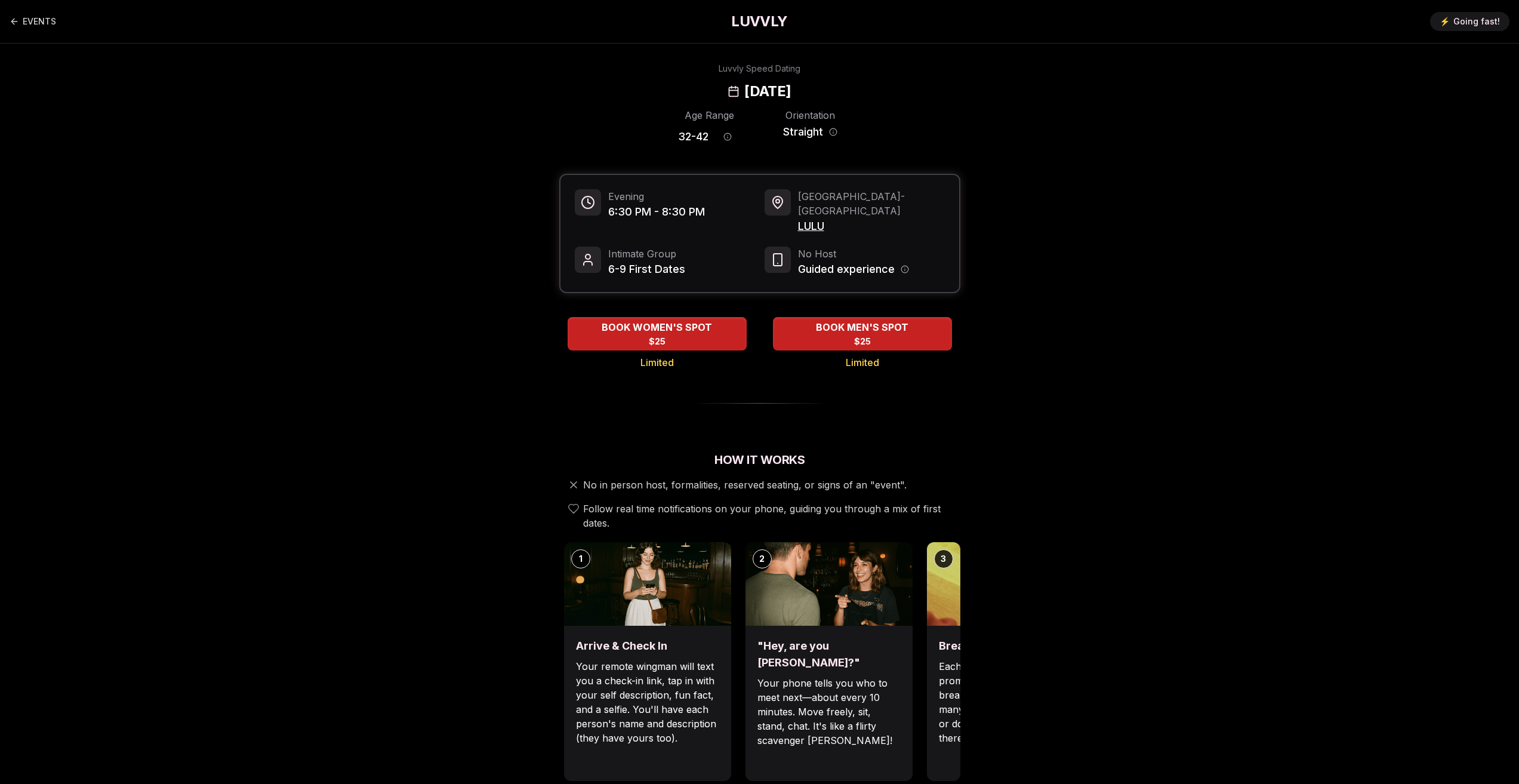
click at [815, 218] on span "LULU" at bounding box center [871, 226] width 147 height 17
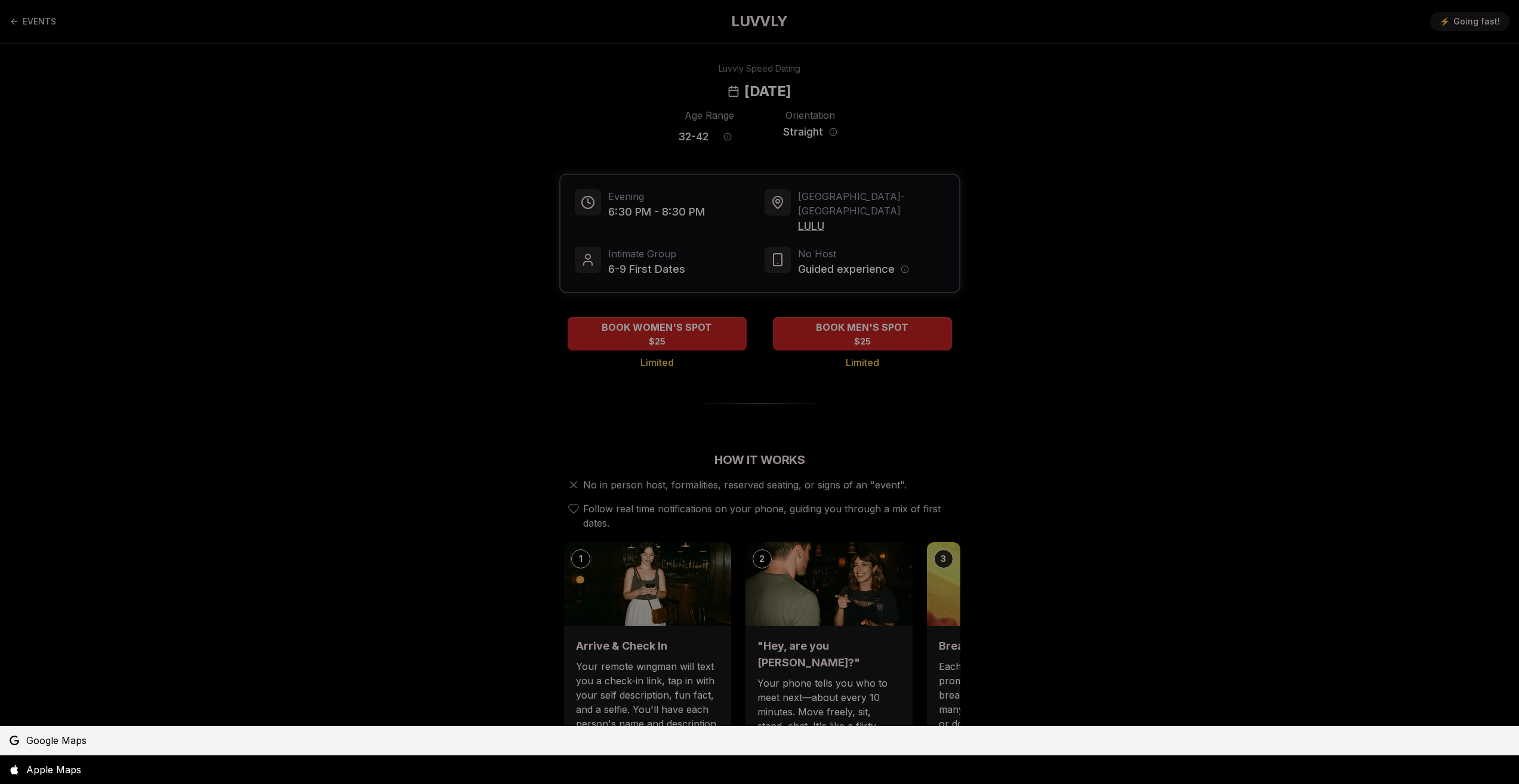
click at [54, 747] on span "Google Maps" at bounding box center [56, 740] width 60 height 15
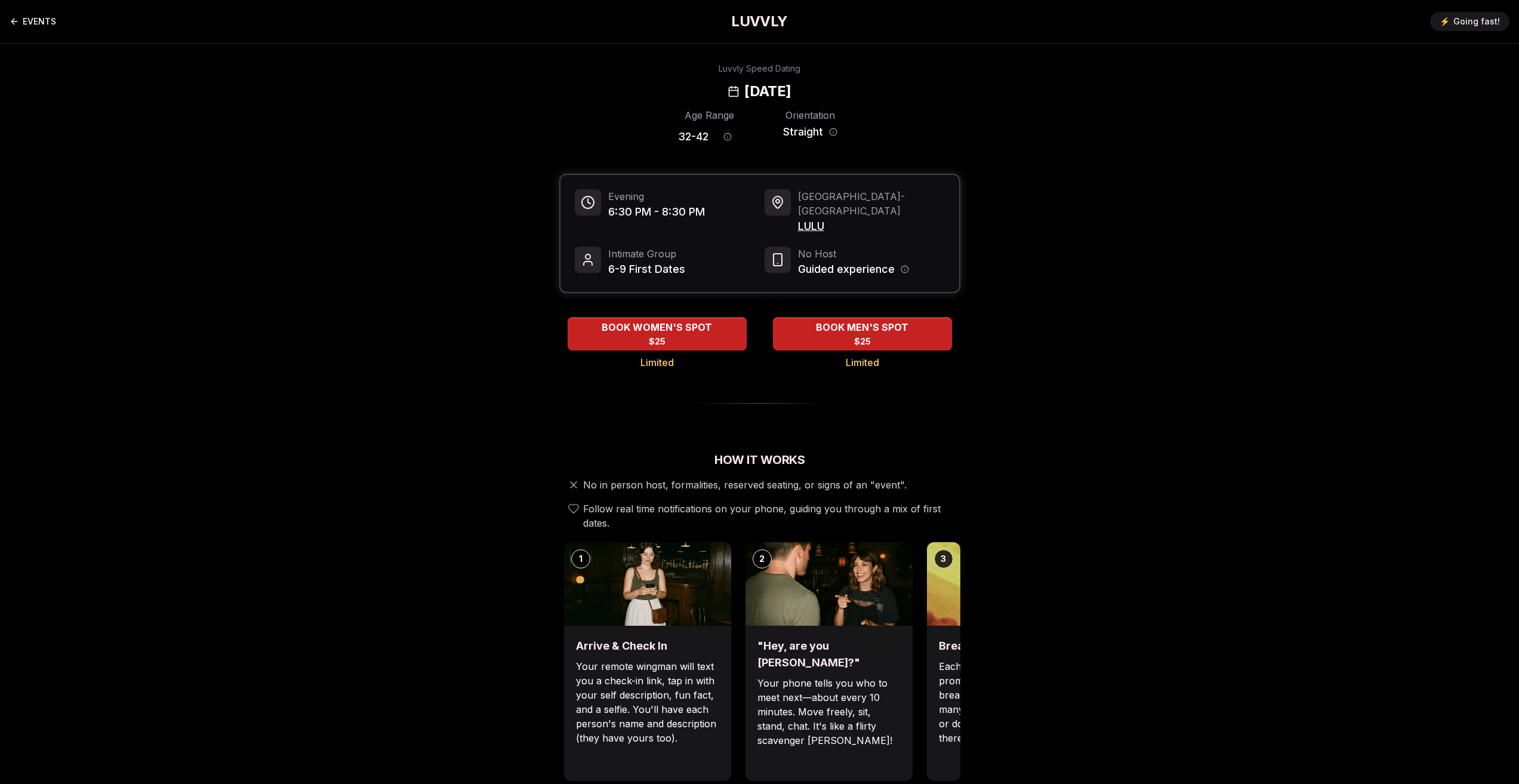
click at [22, 23] on link "EVENTS" at bounding box center [32, 21] width 46 height 24
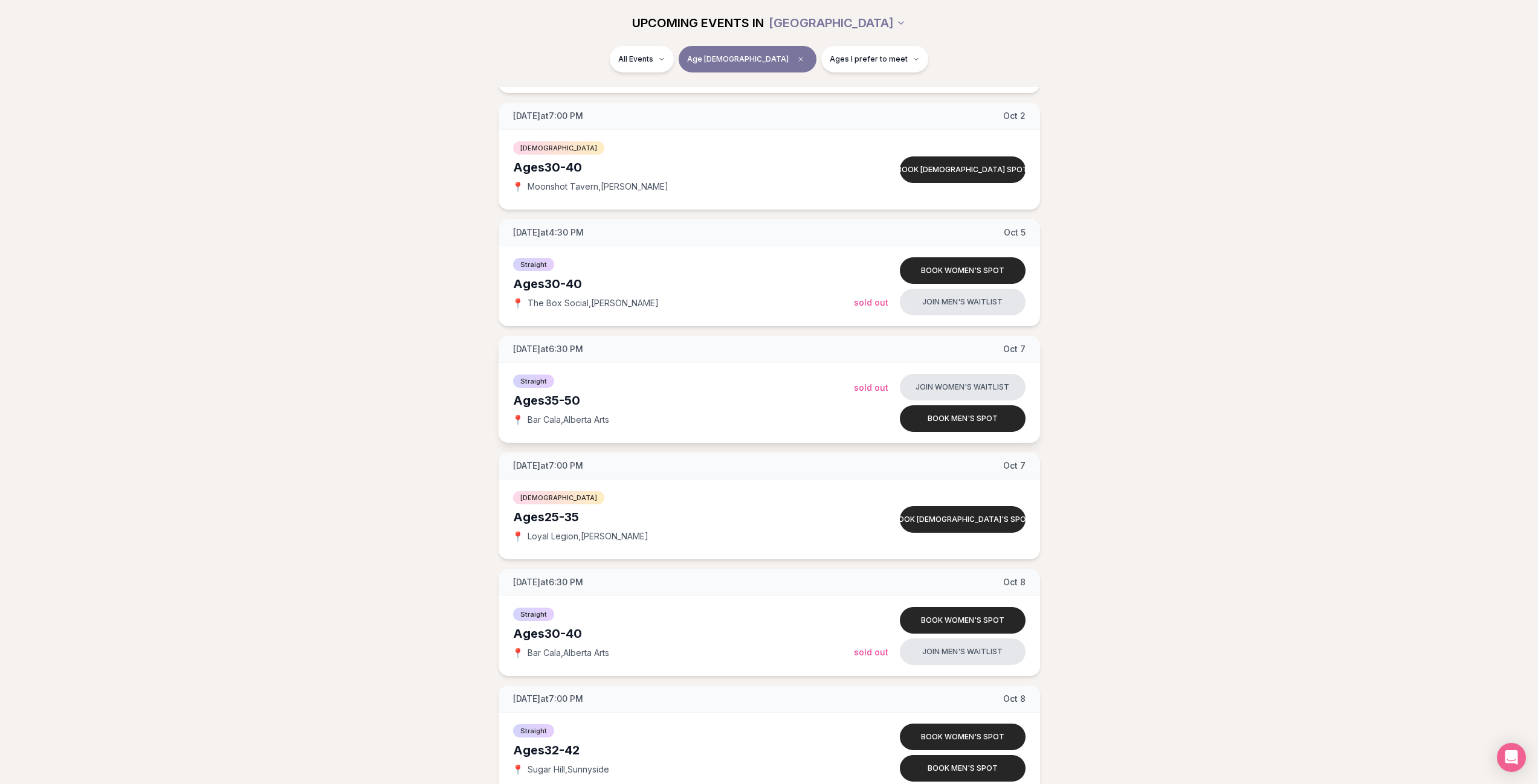
scroll to position [1571, 0]
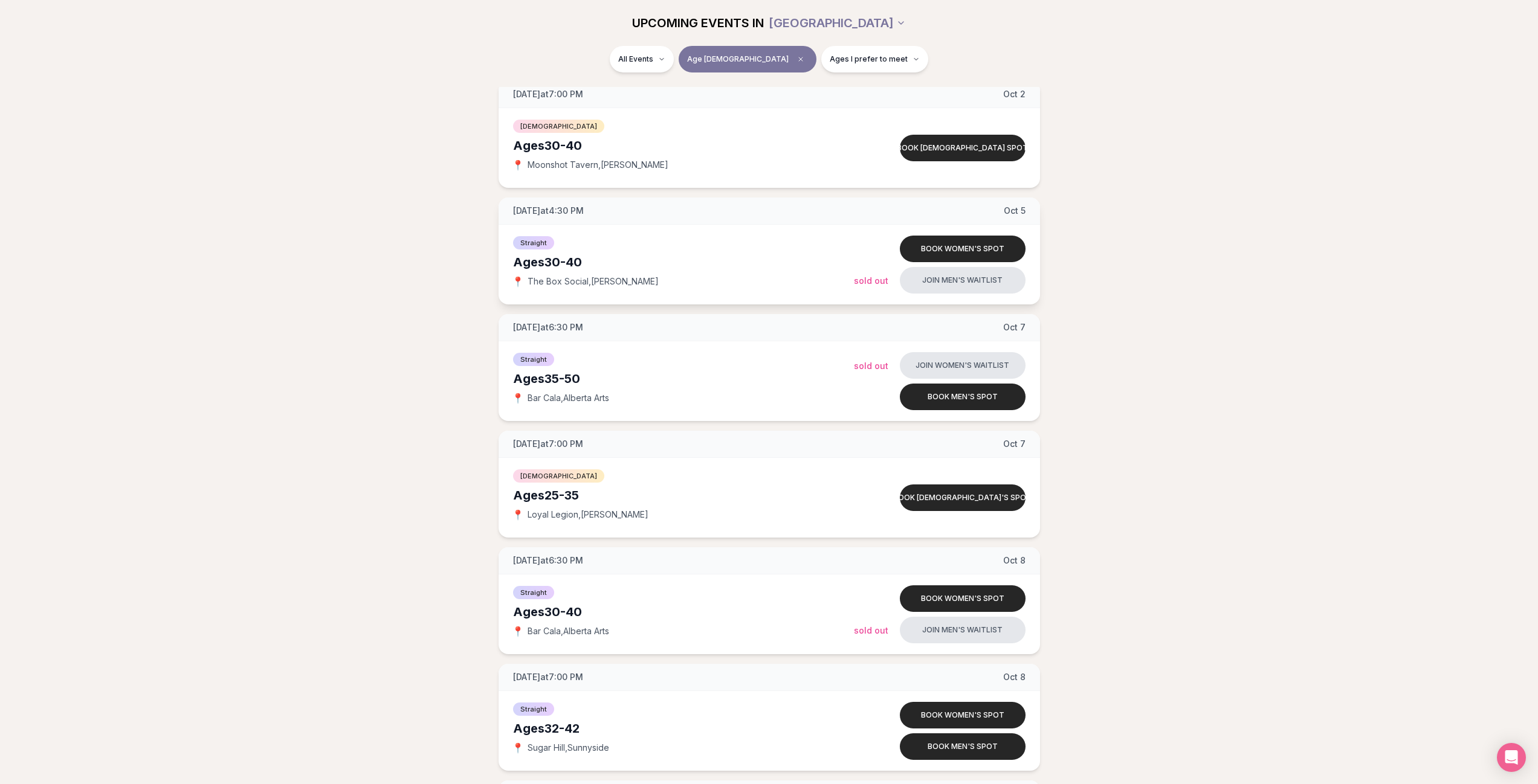
click at [517, 281] on span "📍" at bounding box center [518, 281] width 9 height 9
click at [957, 251] on button "Book women's spot" at bounding box center [963, 249] width 126 height 27
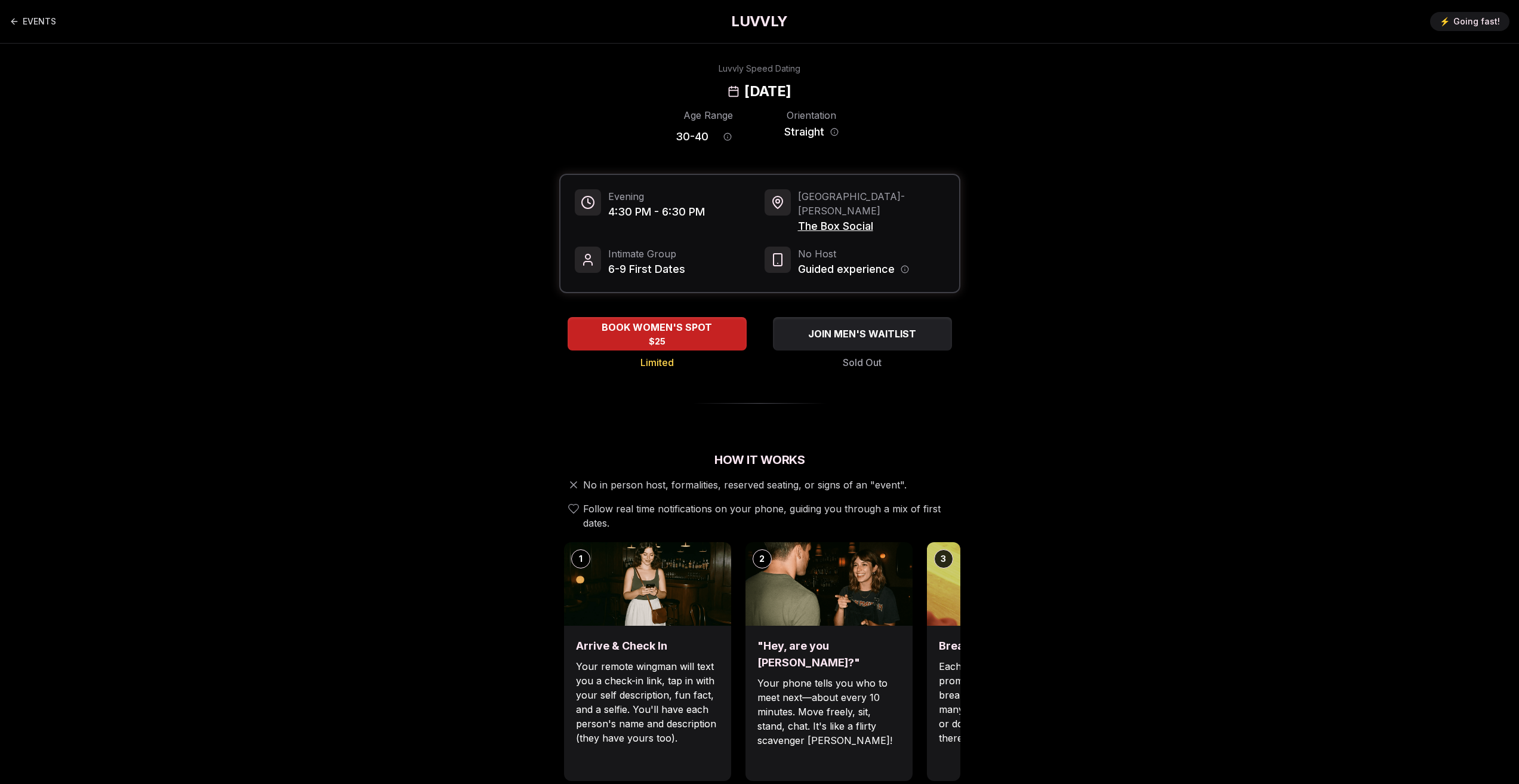
click at [838, 218] on span "The Box Social" at bounding box center [871, 226] width 147 height 17
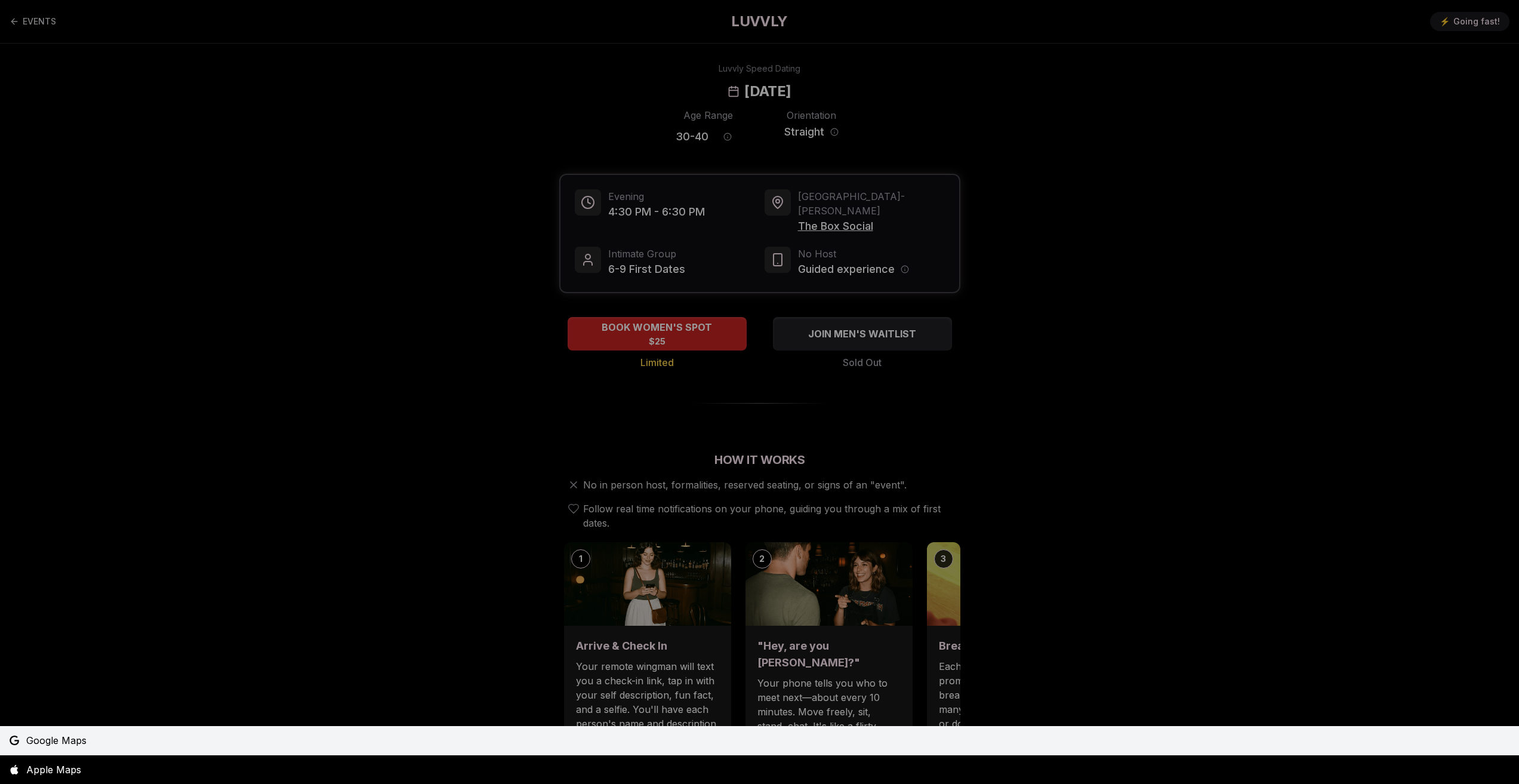
click at [60, 740] on span "Google Maps" at bounding box center [56, 740] width 60 height 15
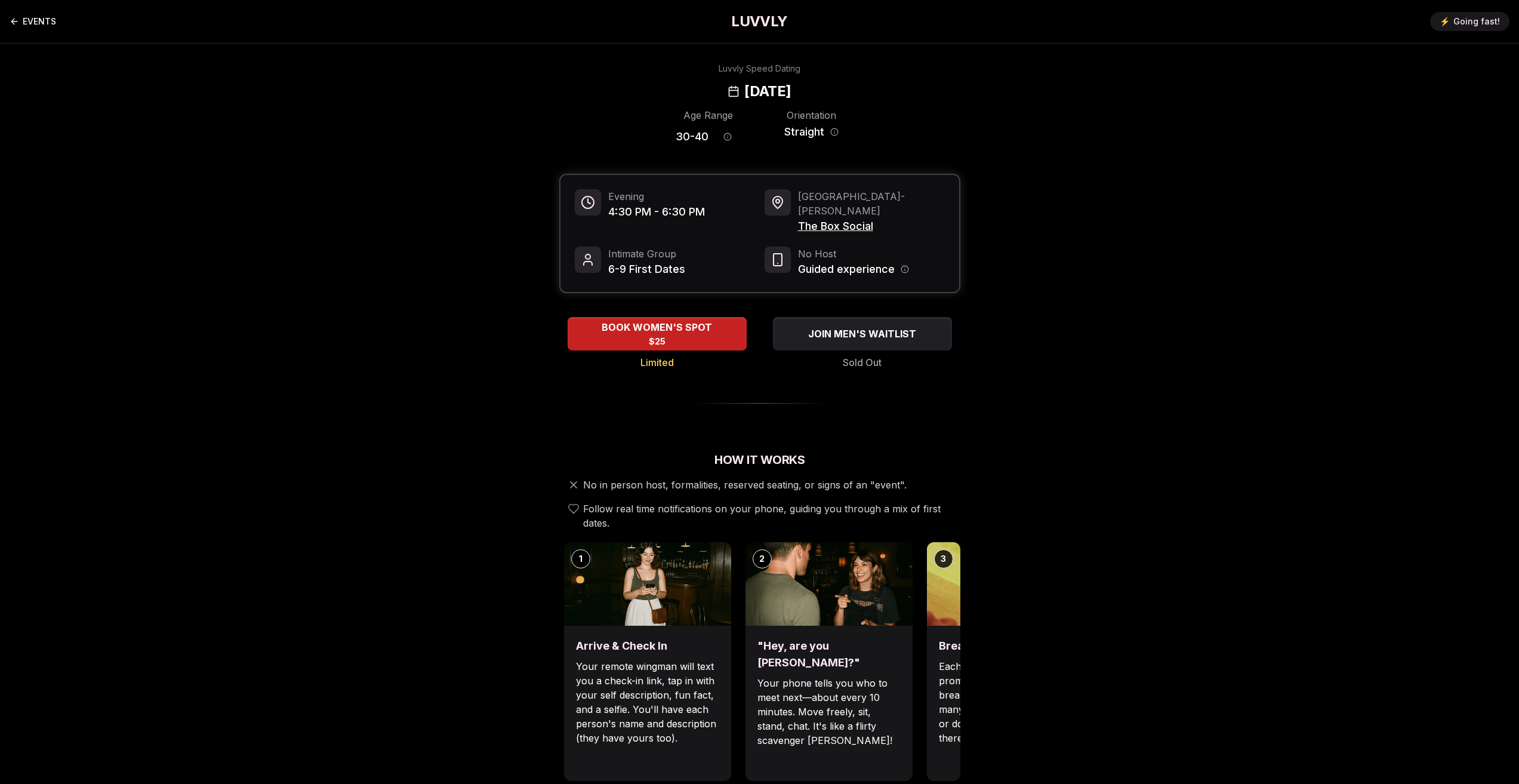
click at [13, 21] on icon "Back to events" at bounding box center [14, 21] width 9 height 9
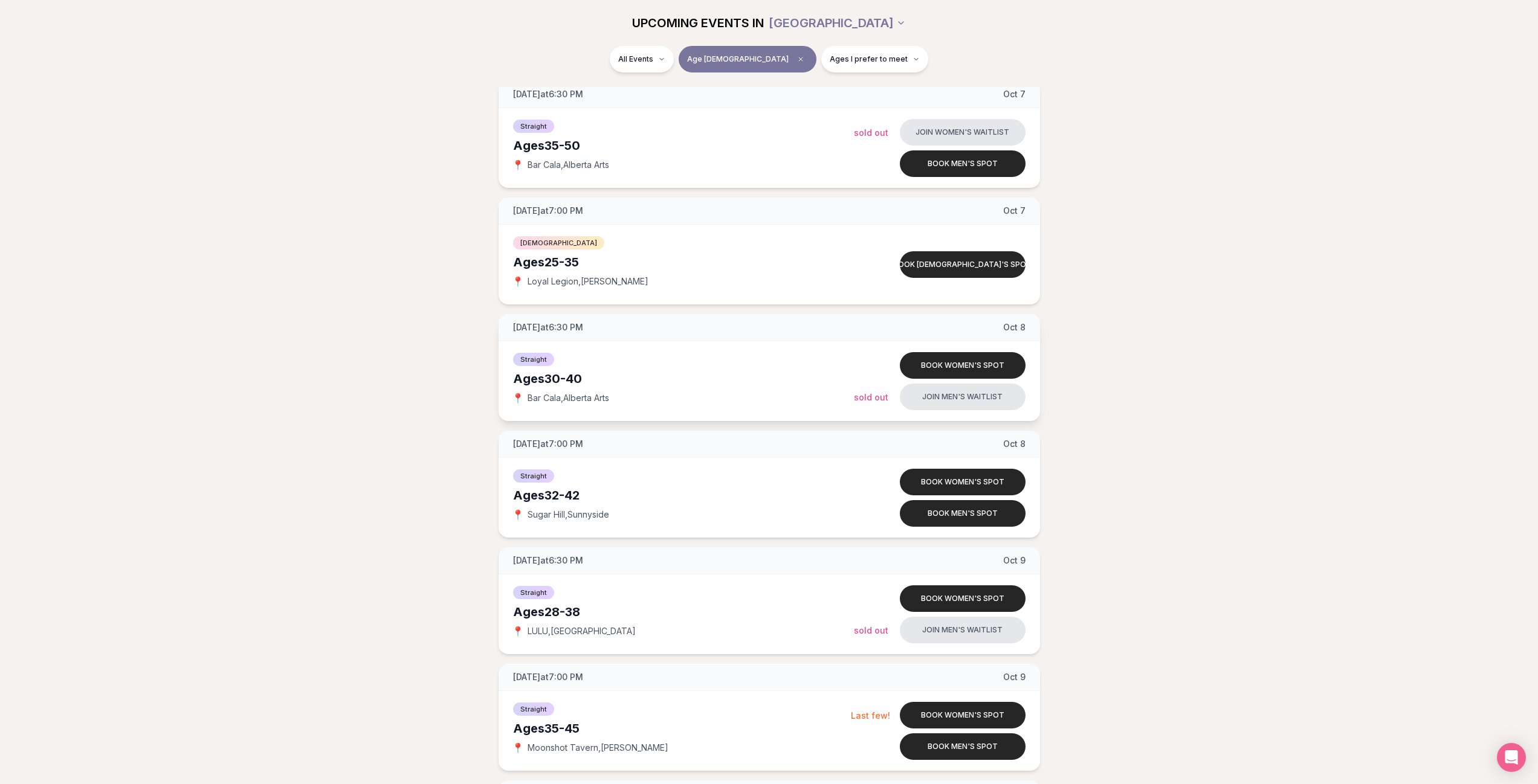
scroll to position [1812, 0]
